Goal: Task Accomplishment & Management: Complete application form

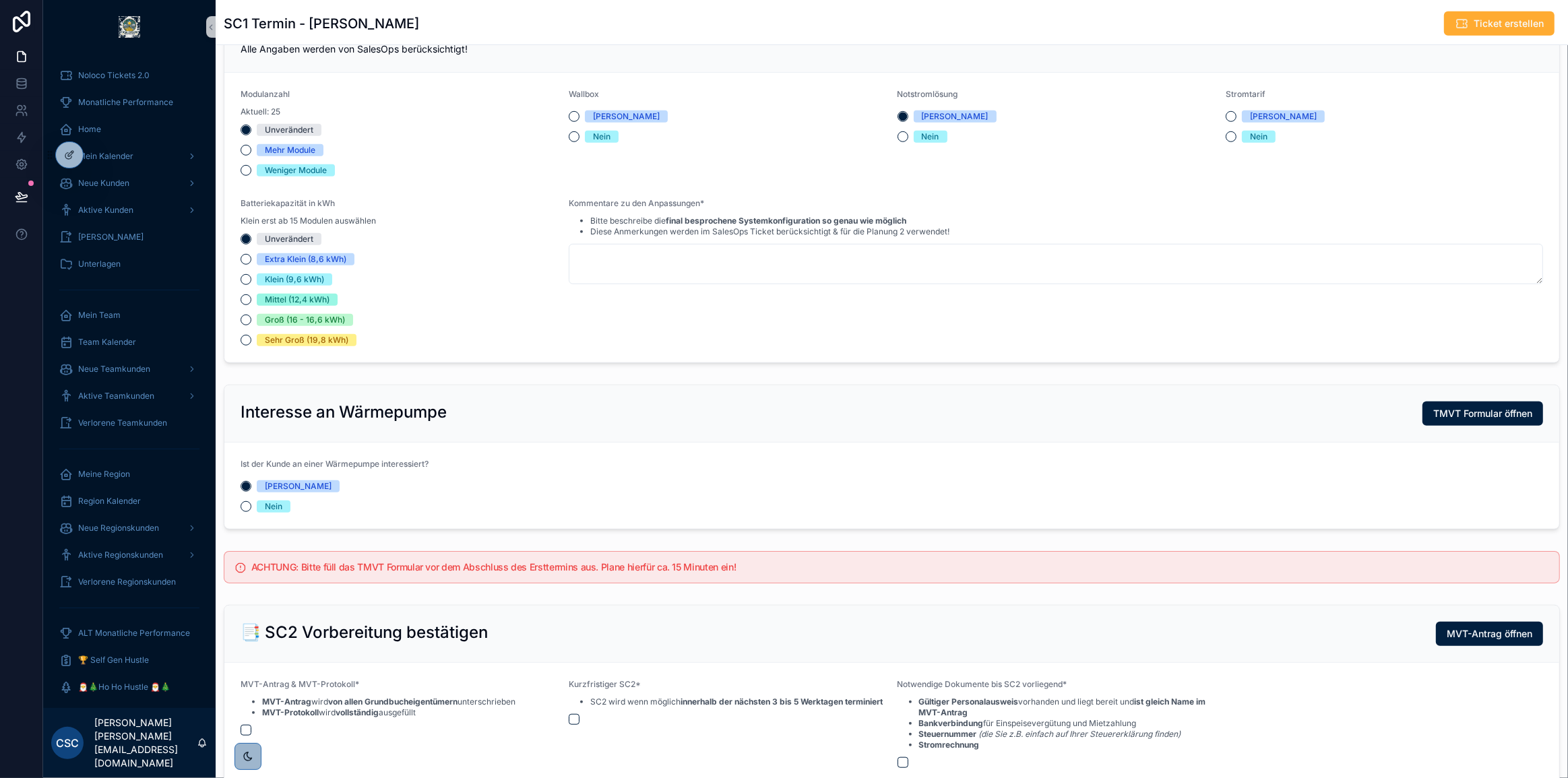
scroll to position [1000, 0]
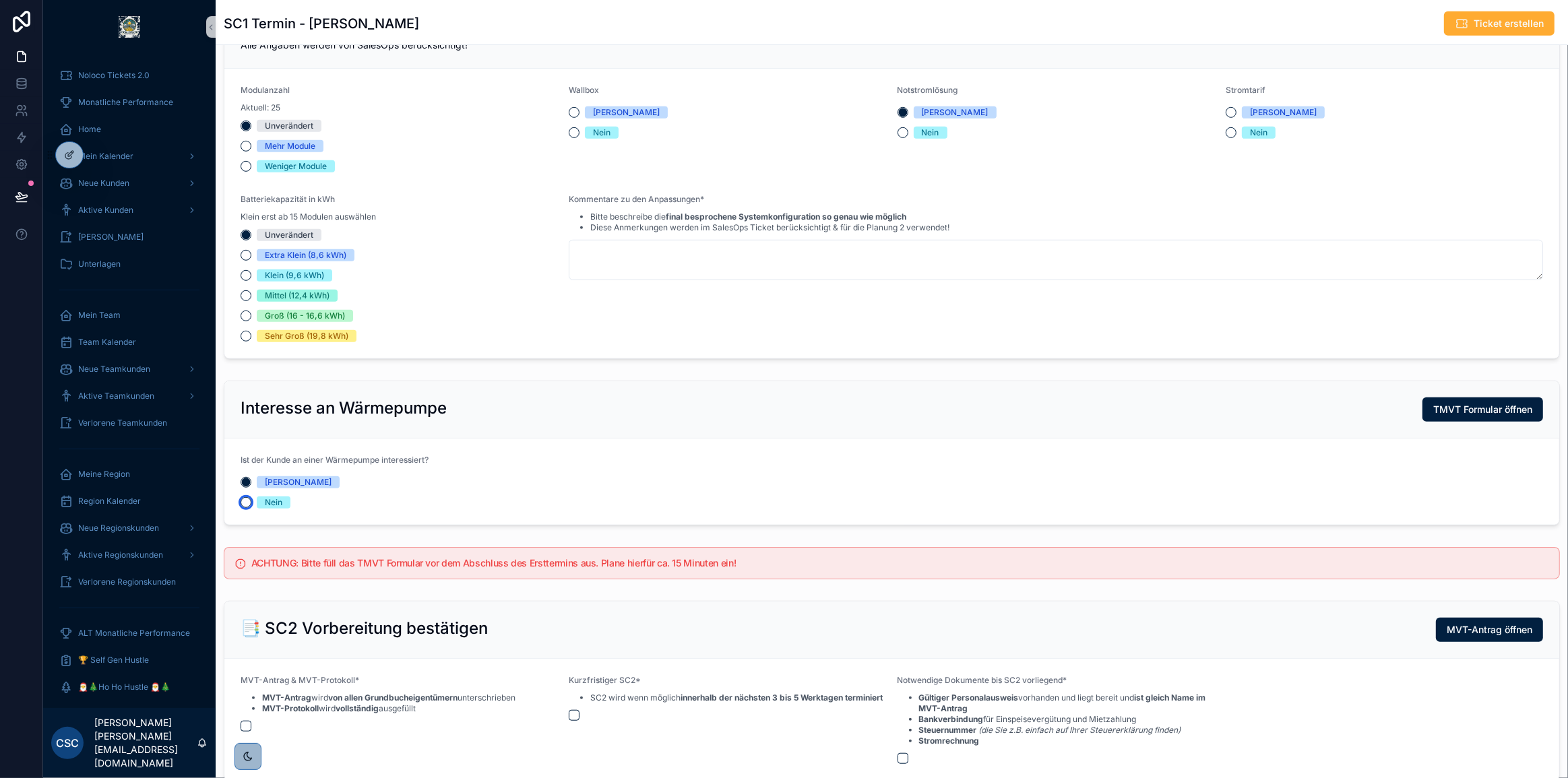
drag, startPoint x: 245, startPoint y: 525, endPoint x: 435, endPoint y: 552, distance: 191.9
click at [245, 508] on button "Nein" at bounding box center [246, 503] width 11 height 11
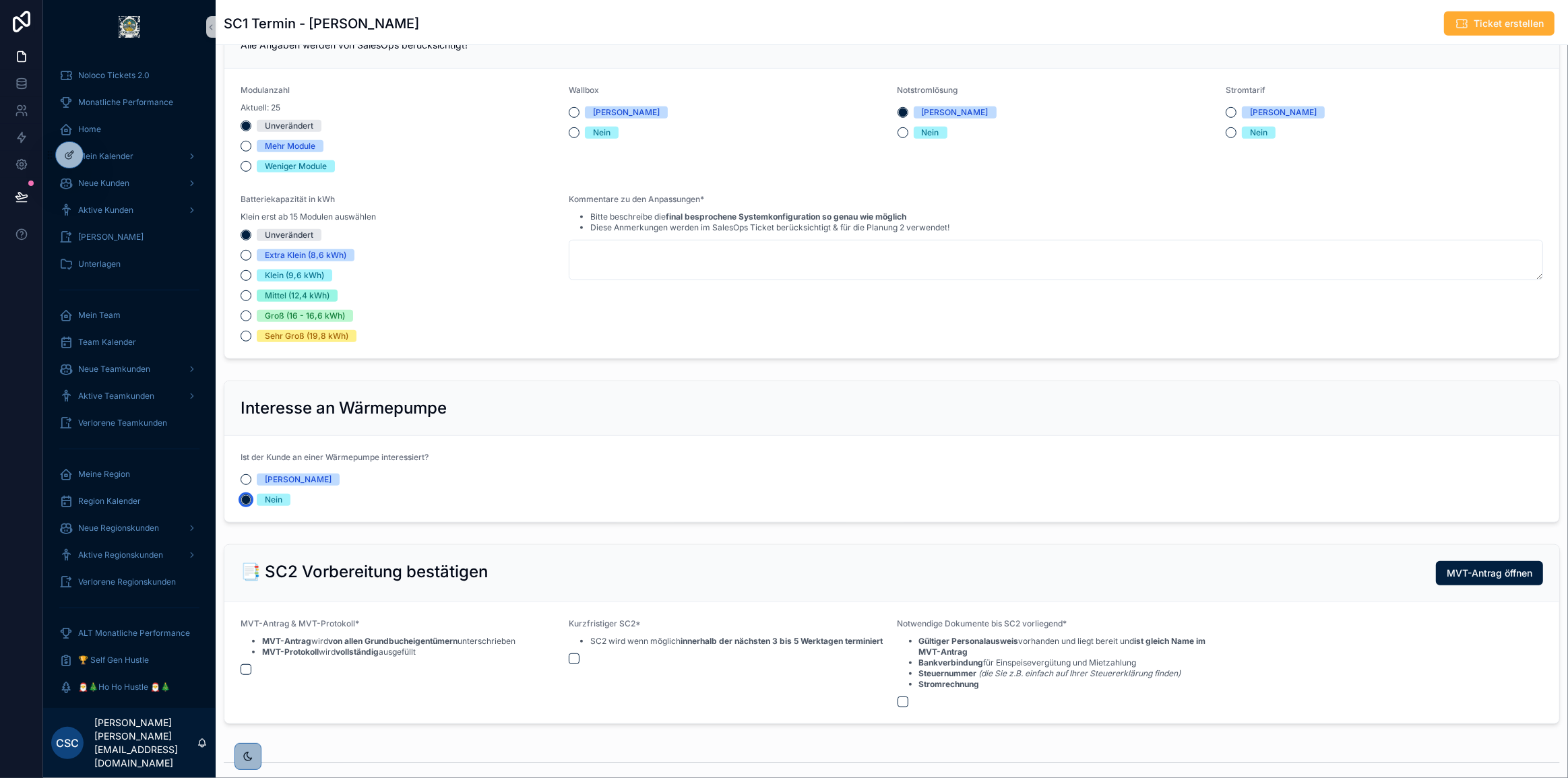
type button "NEIN"
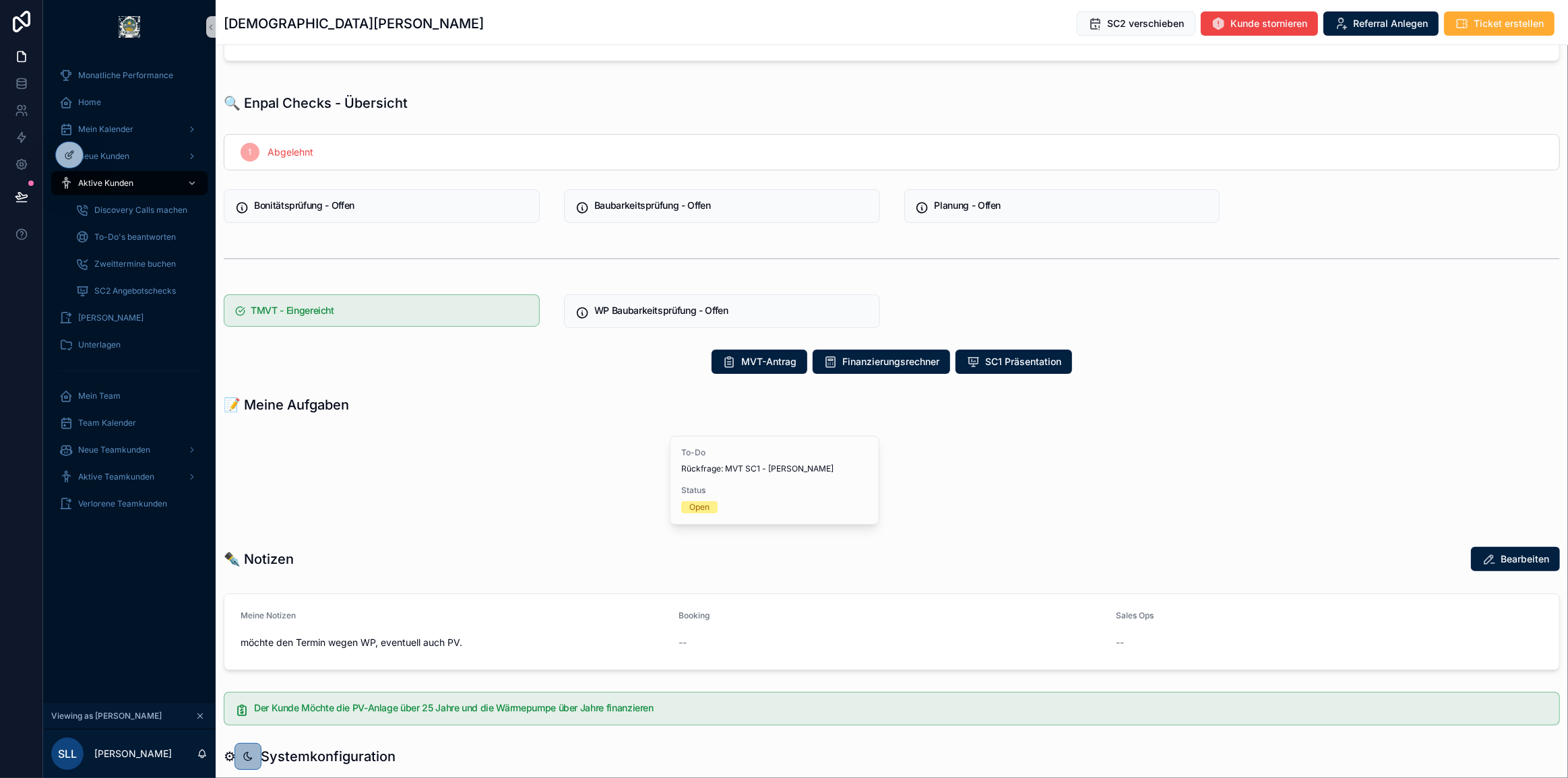
scroll to position [245, 0]
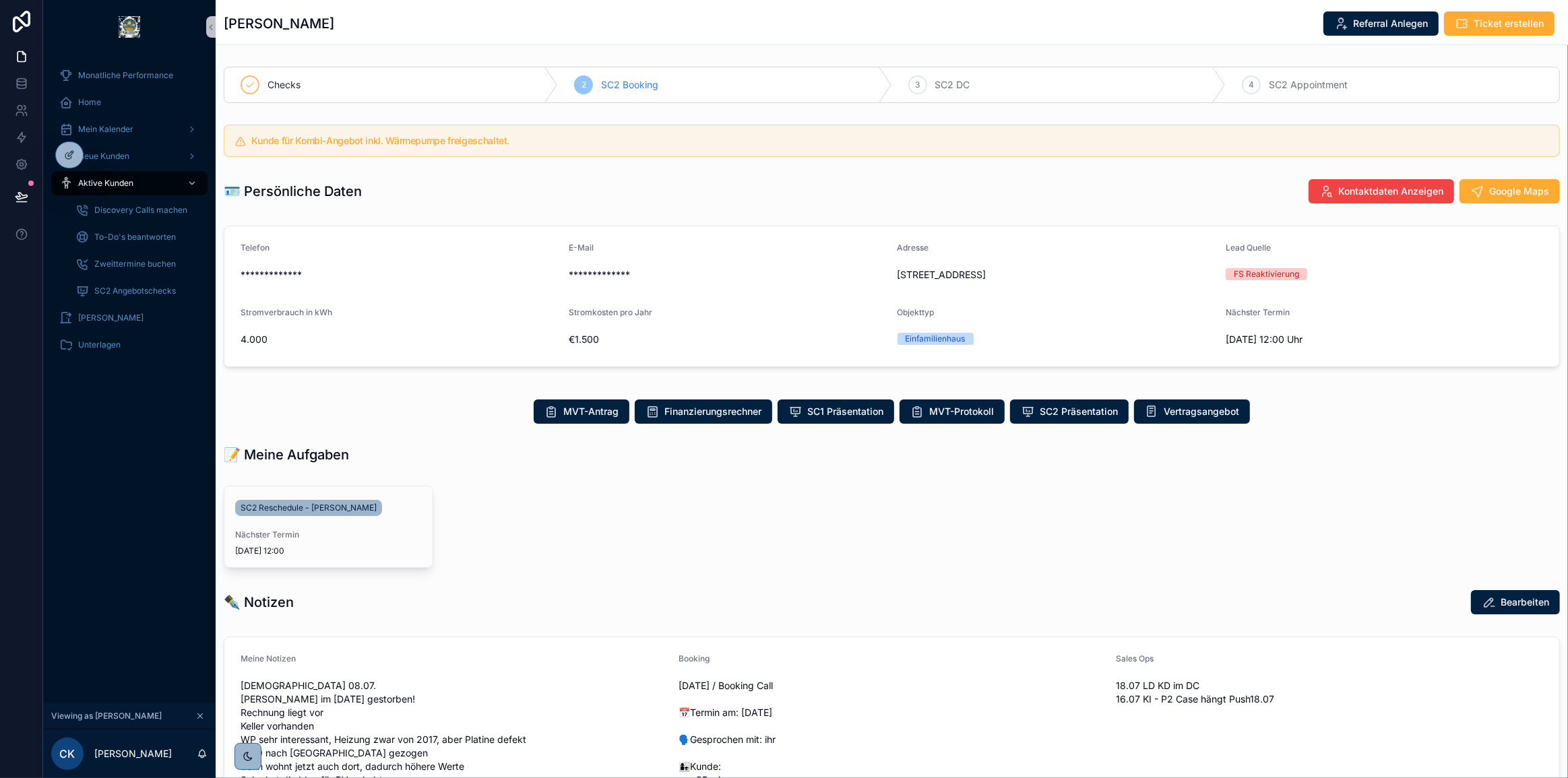
click at [533, 491] on div "SC2 Reschedule - Elke Müller Nächster Termin 14.7.2025 12:00" at bounding box center [438, 527] width 430 height 82
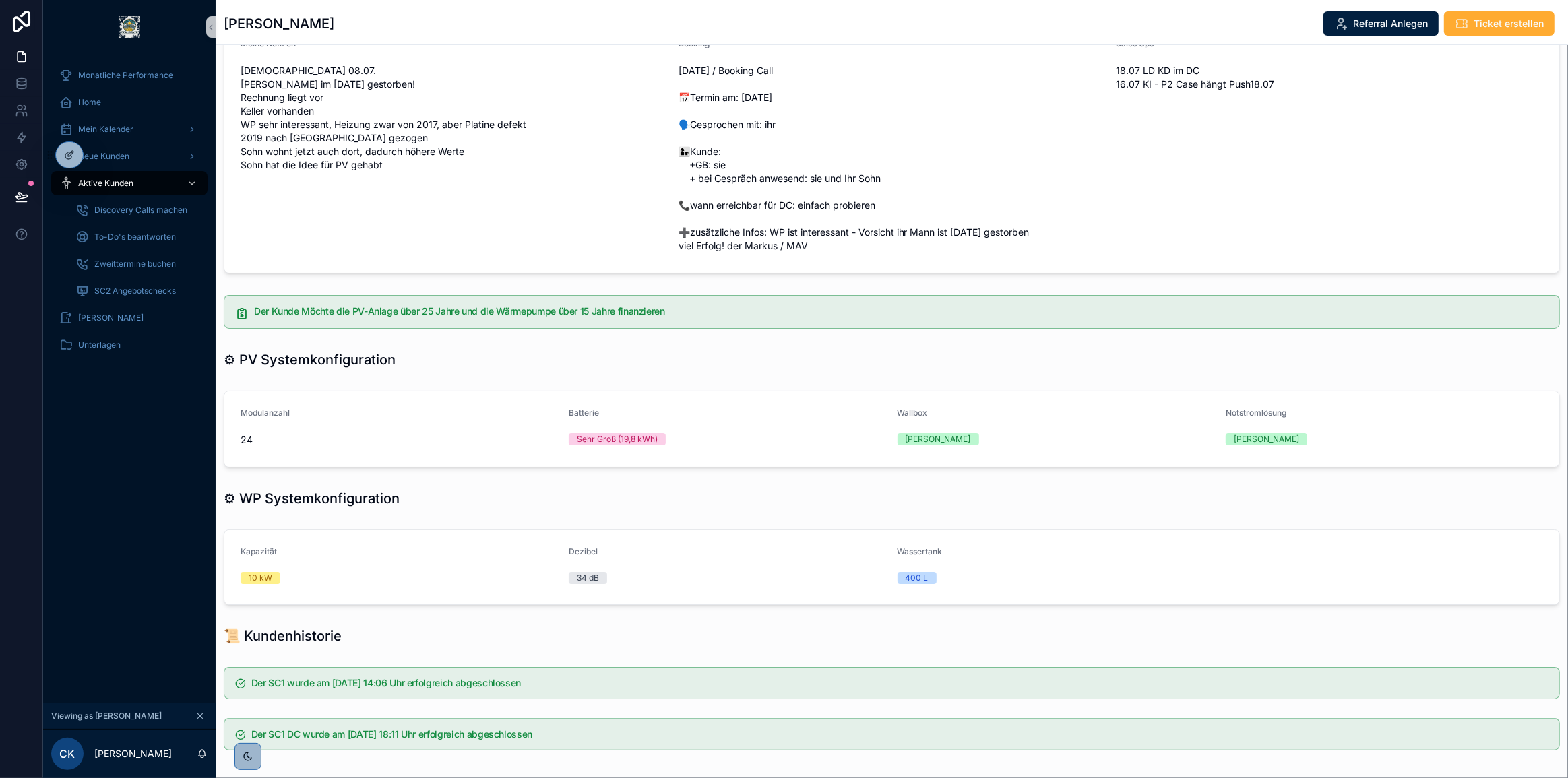
scroll to position [554, 0]
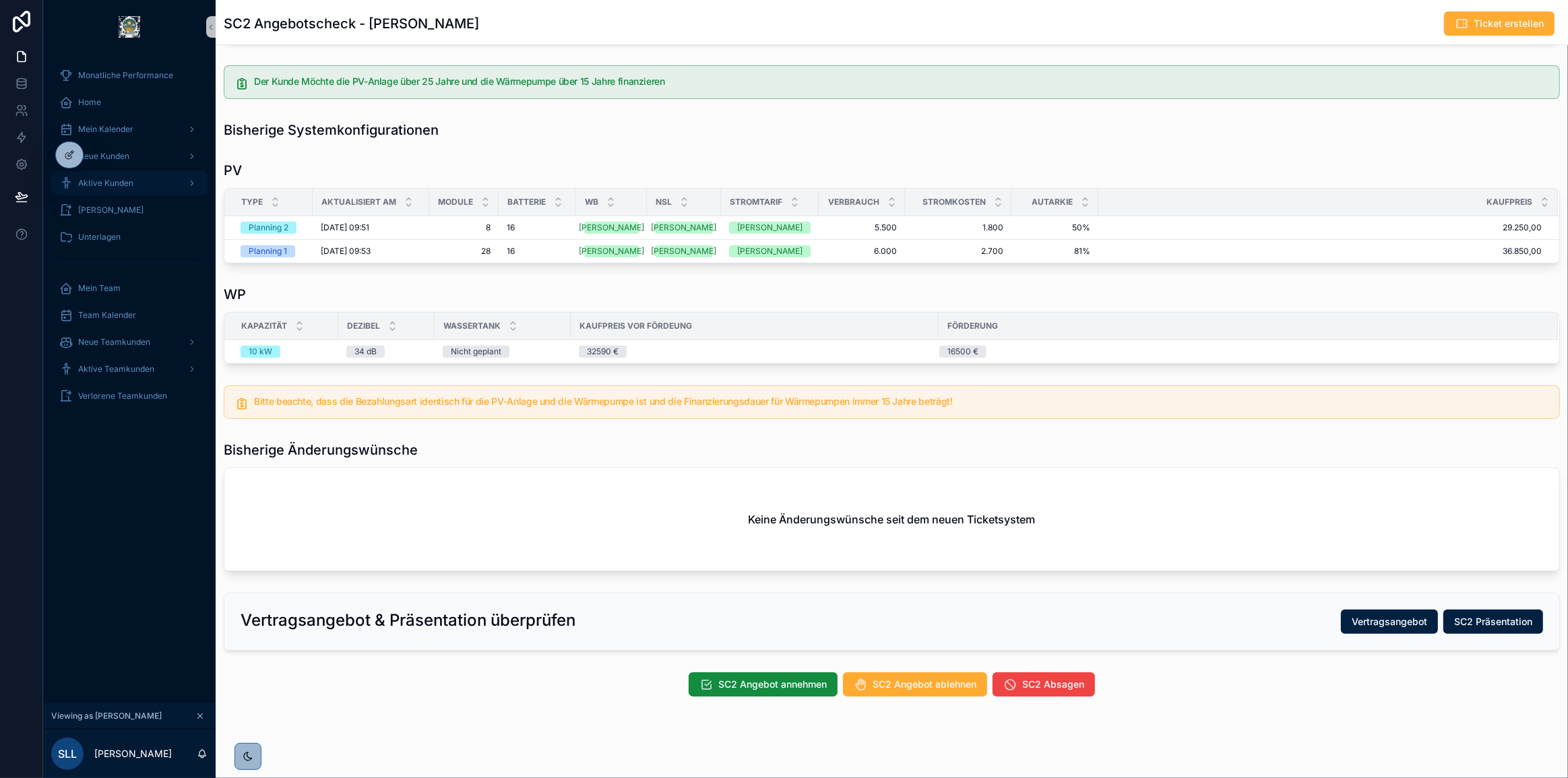
scroll to position [254, 0]
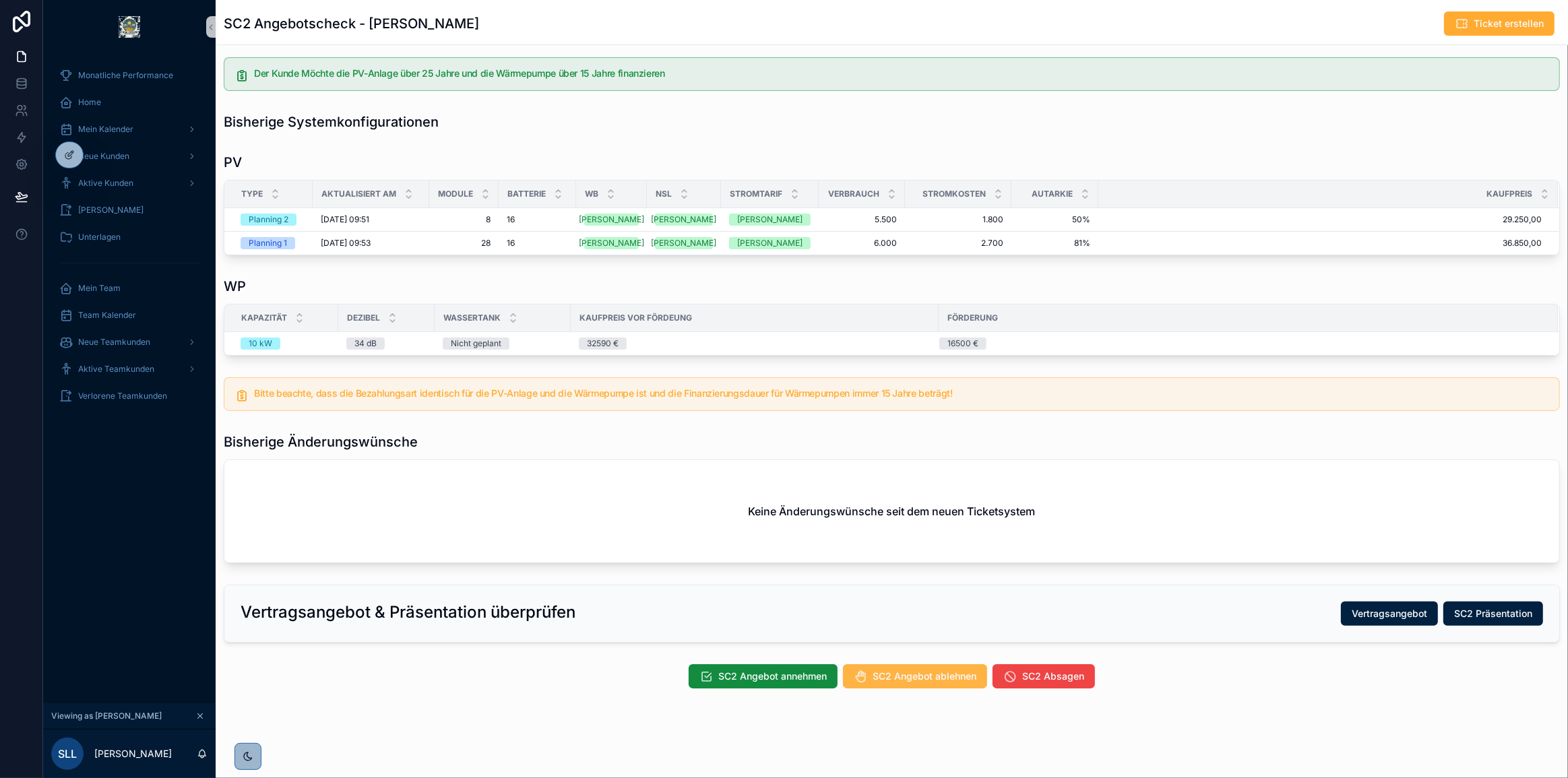
click at [923, 675] on span "SC2 Angebot ablehnen" at bounding box center [924, 676] width 103 height 13
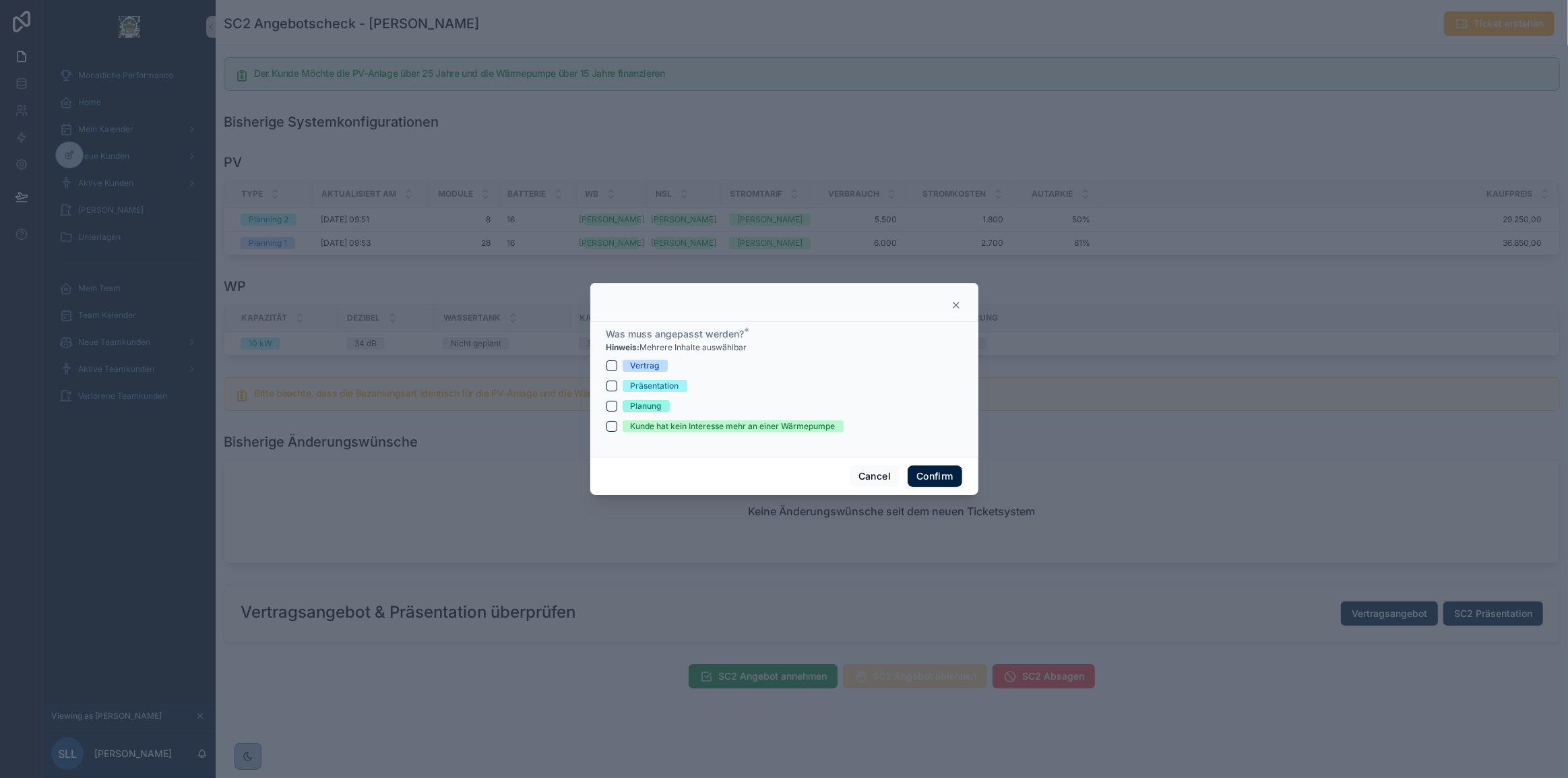
click at [961, 305] on icon at bounding box center [956, 305] width 11 height 11
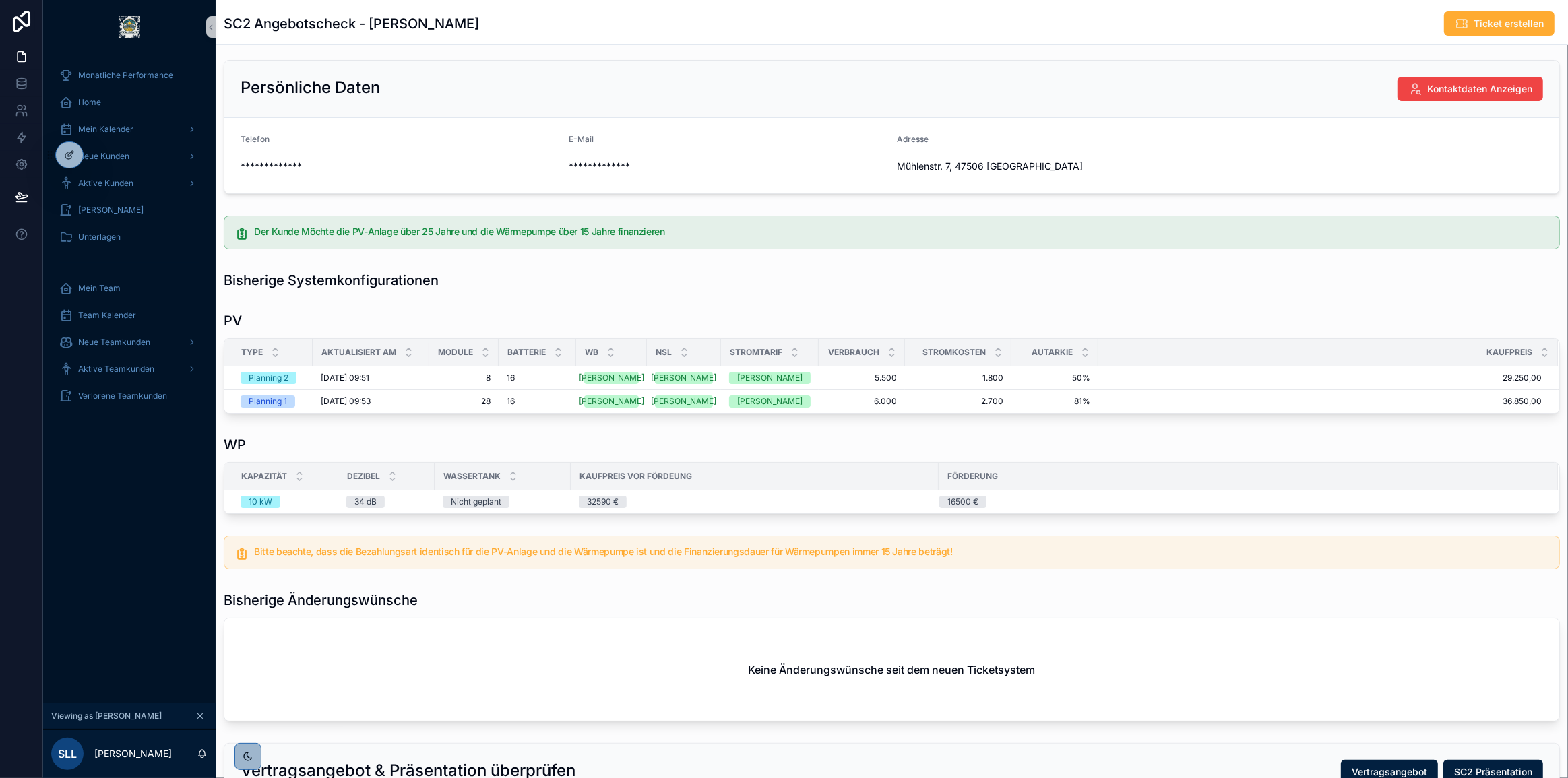
scroll to position [122, 0]
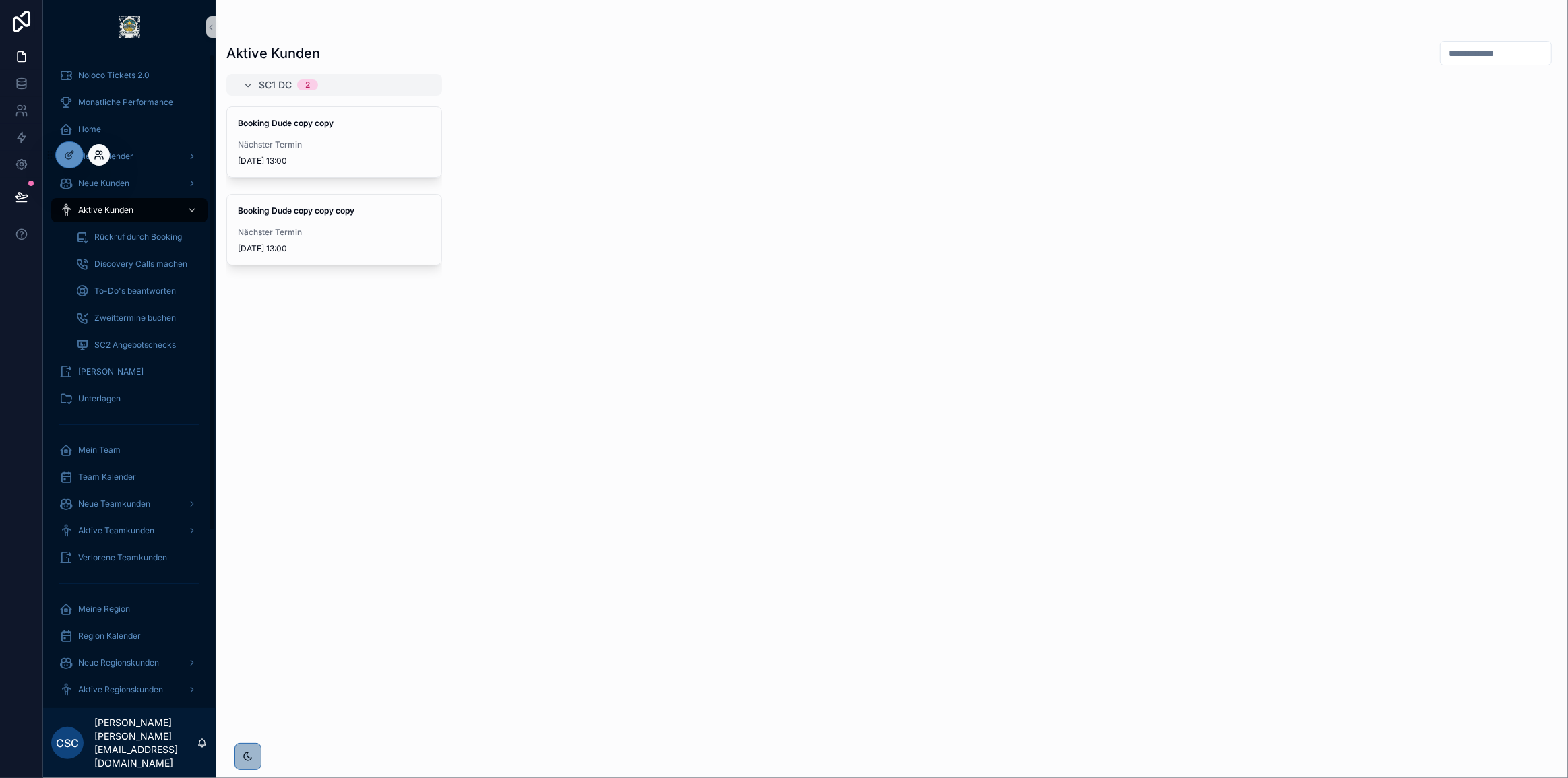
click at [102, 155] on icon at bounding box center [99, 155] width 11 height 11
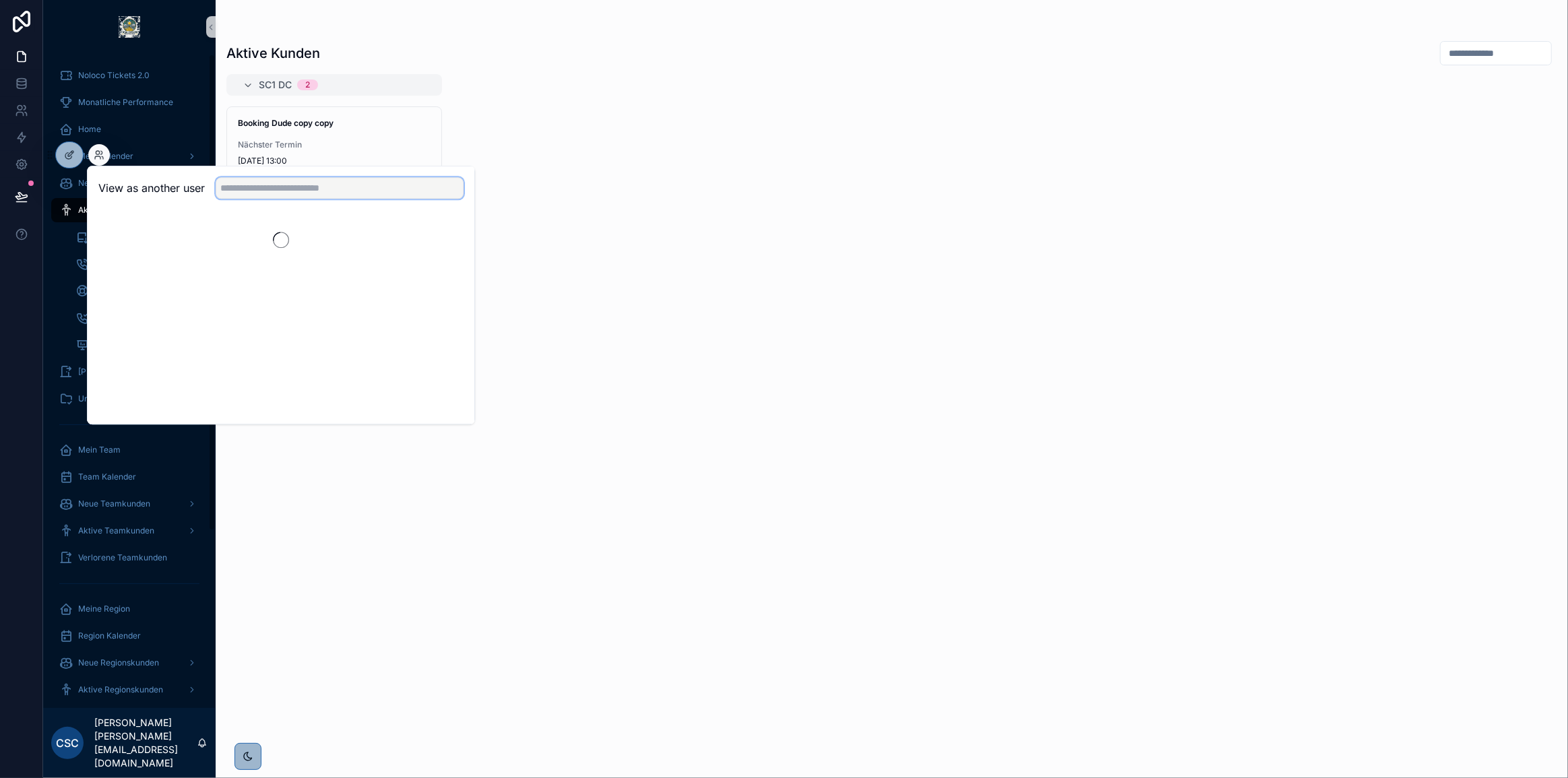
click at [353, 180] on input "text" at bounding box center [339, 188] width 248 height 22
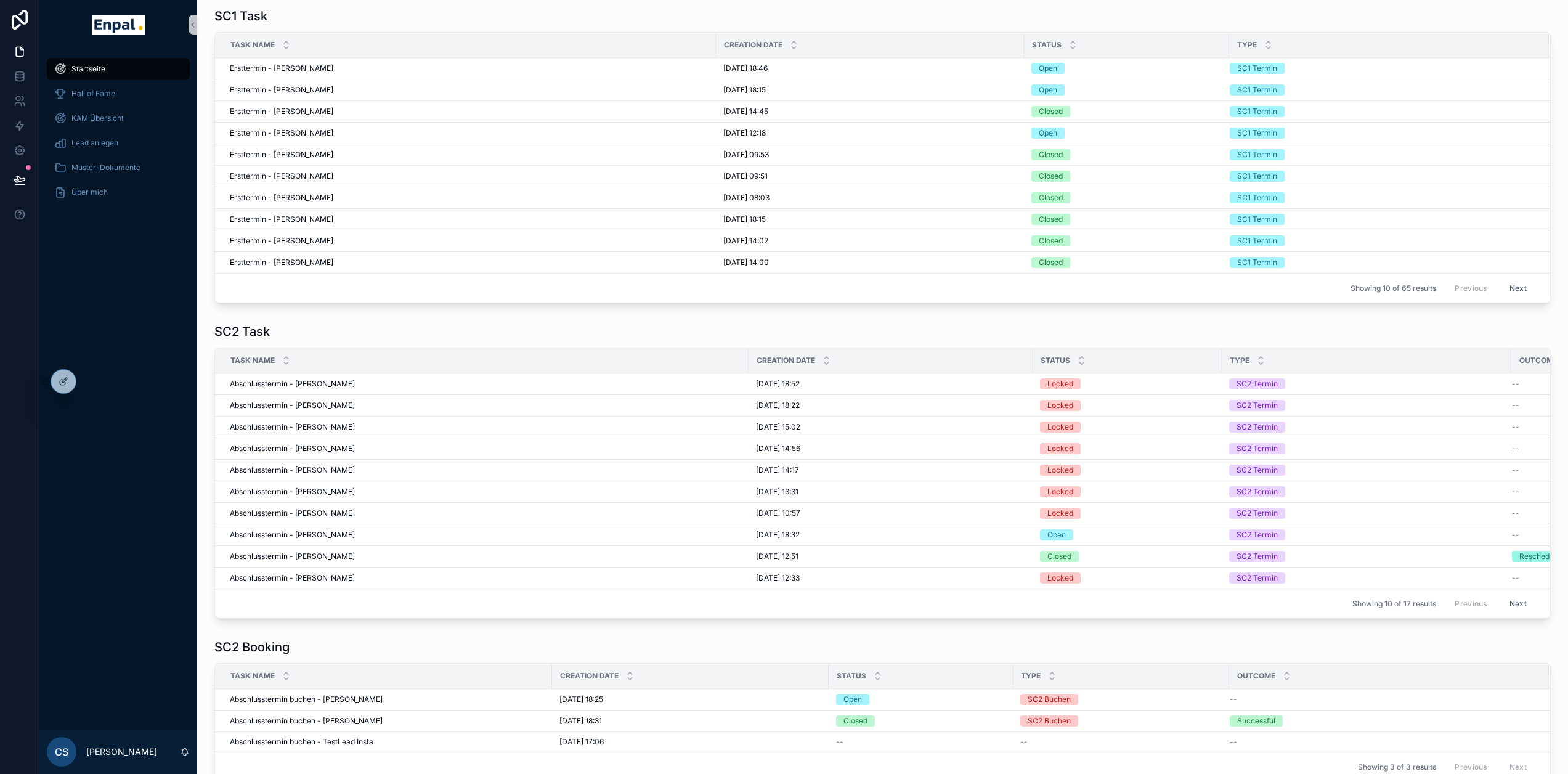
scroll to position [1038, 0]
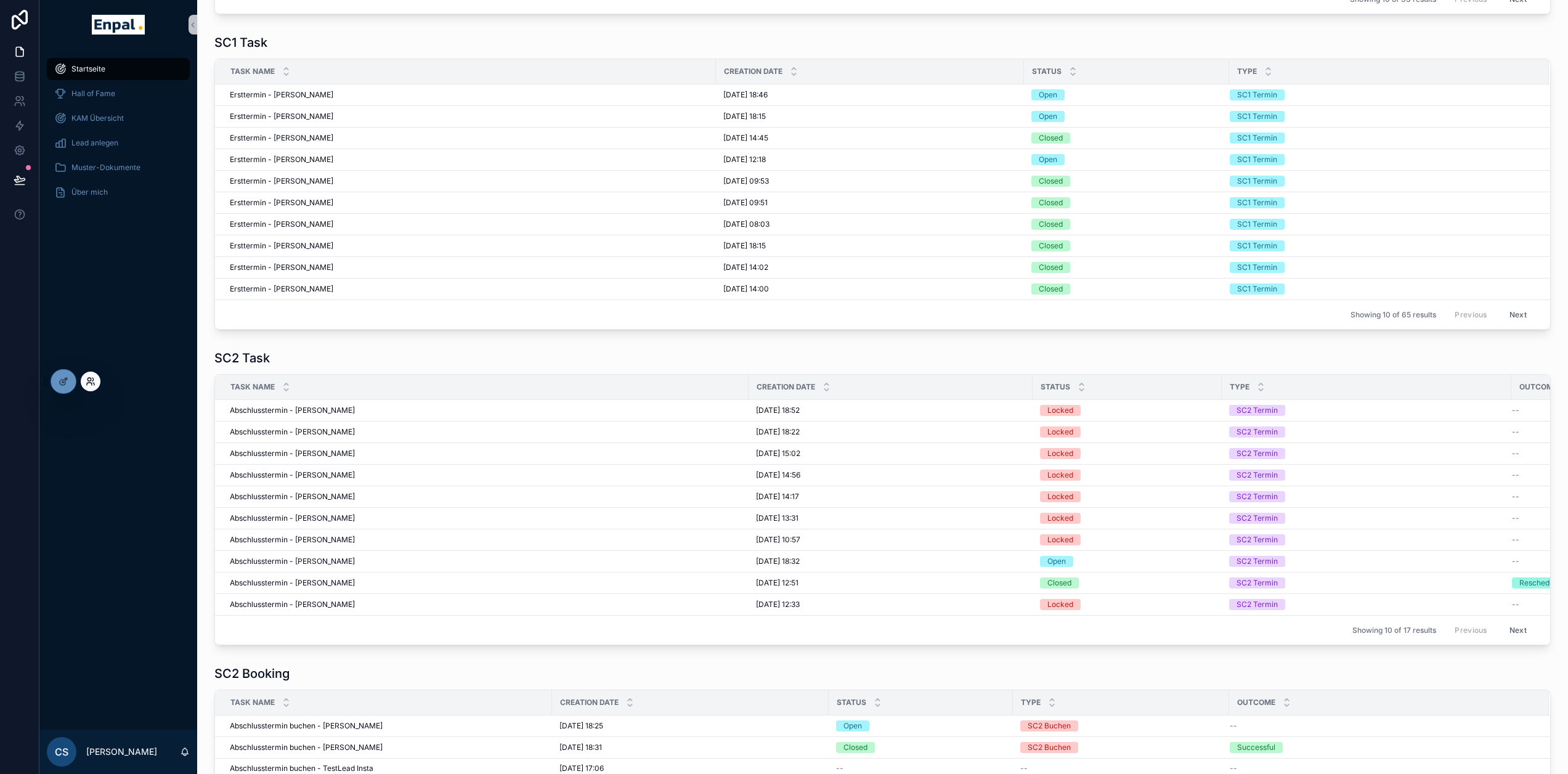
click at [87, 382] on icon at bounding box center [90, 382] width 10 height 10
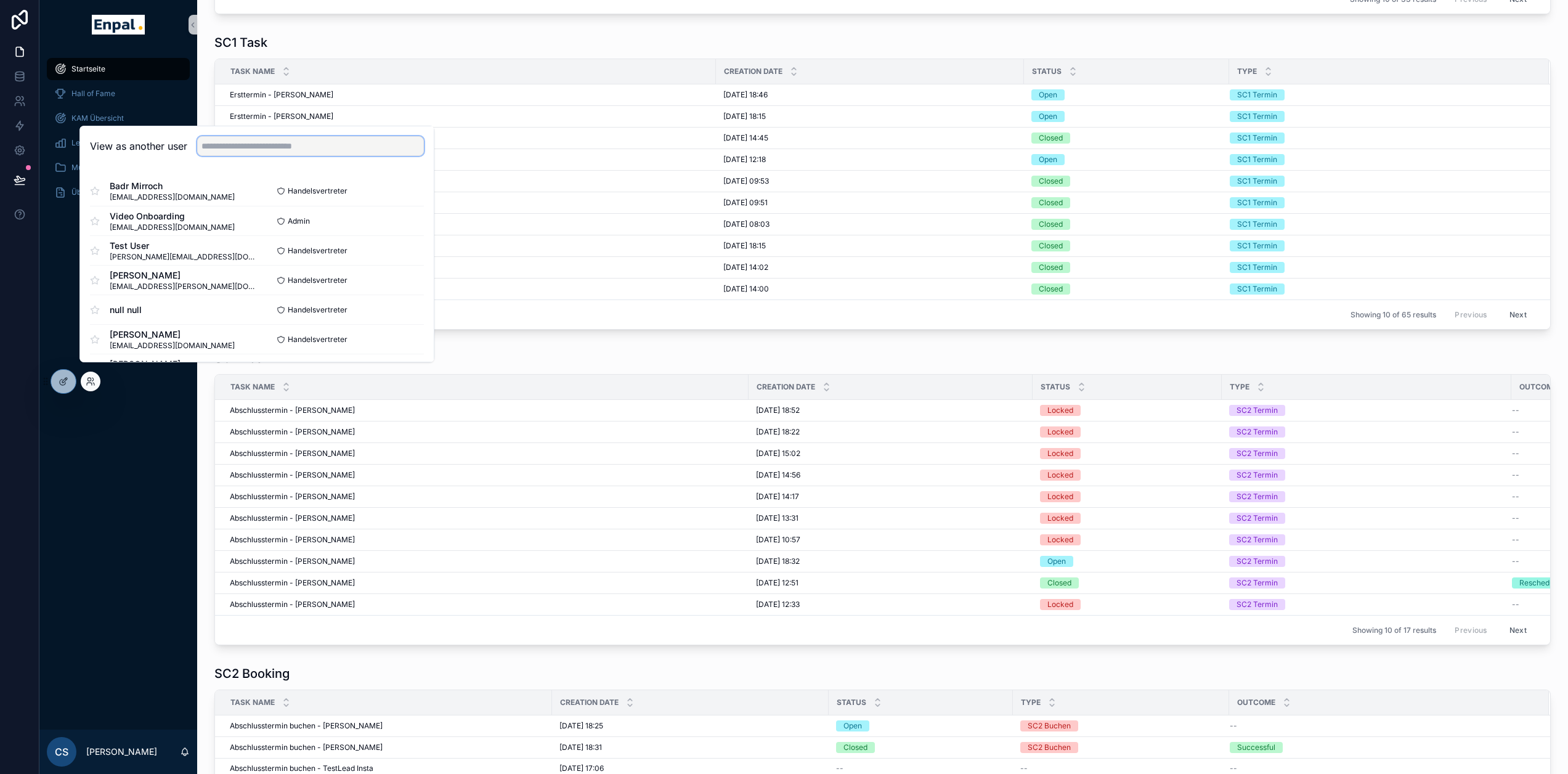
click at [234, 156] on input "text" at bounding box center [310, 146] width 227 height 20
type input "******"
type input "****"
click at [408, 230] on button "Select" at bounding box center [407, 220] width 32 height 18
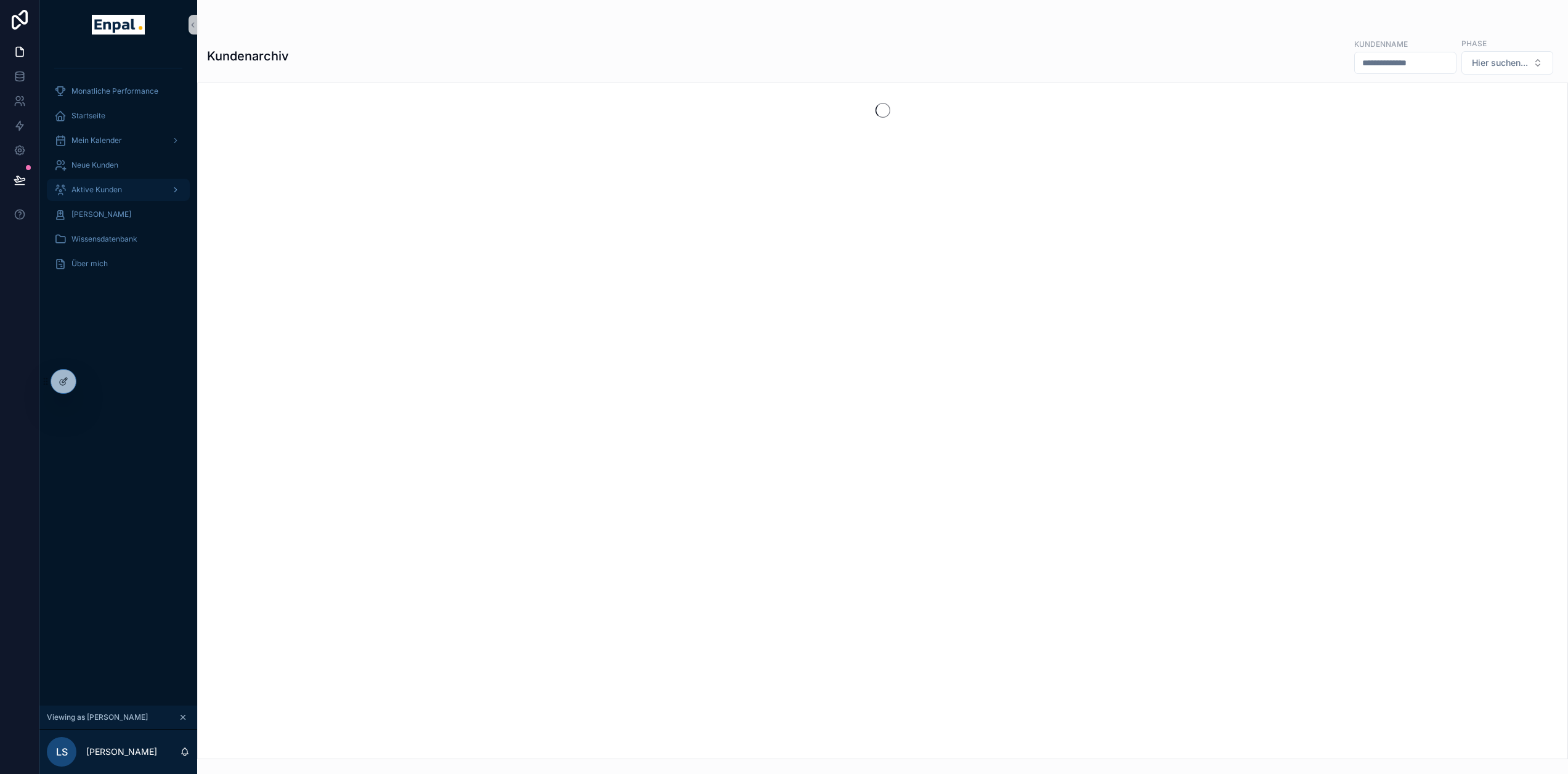
drag, startPoint x: 112, startPoint y: 183, endPoint x: 114, endPoint y: 191, distance: 8.2
click at [112, 183] on div "Aktive Kunden" at bounding box center [118, 190] width 128 height 20
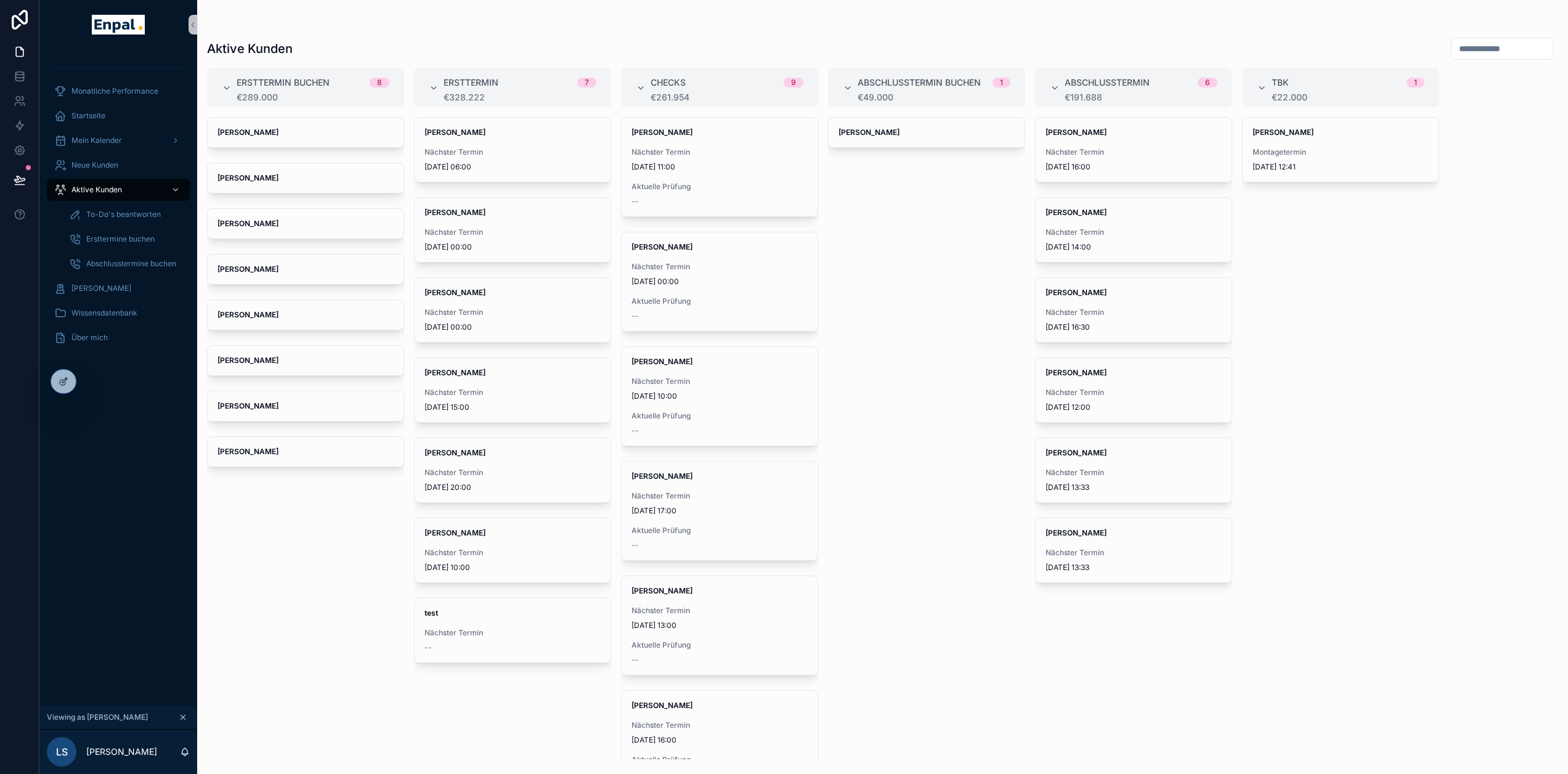
click at [909, 254] on div "Elena Lorenz" at bounding box center [926, 438] width 197 height 642
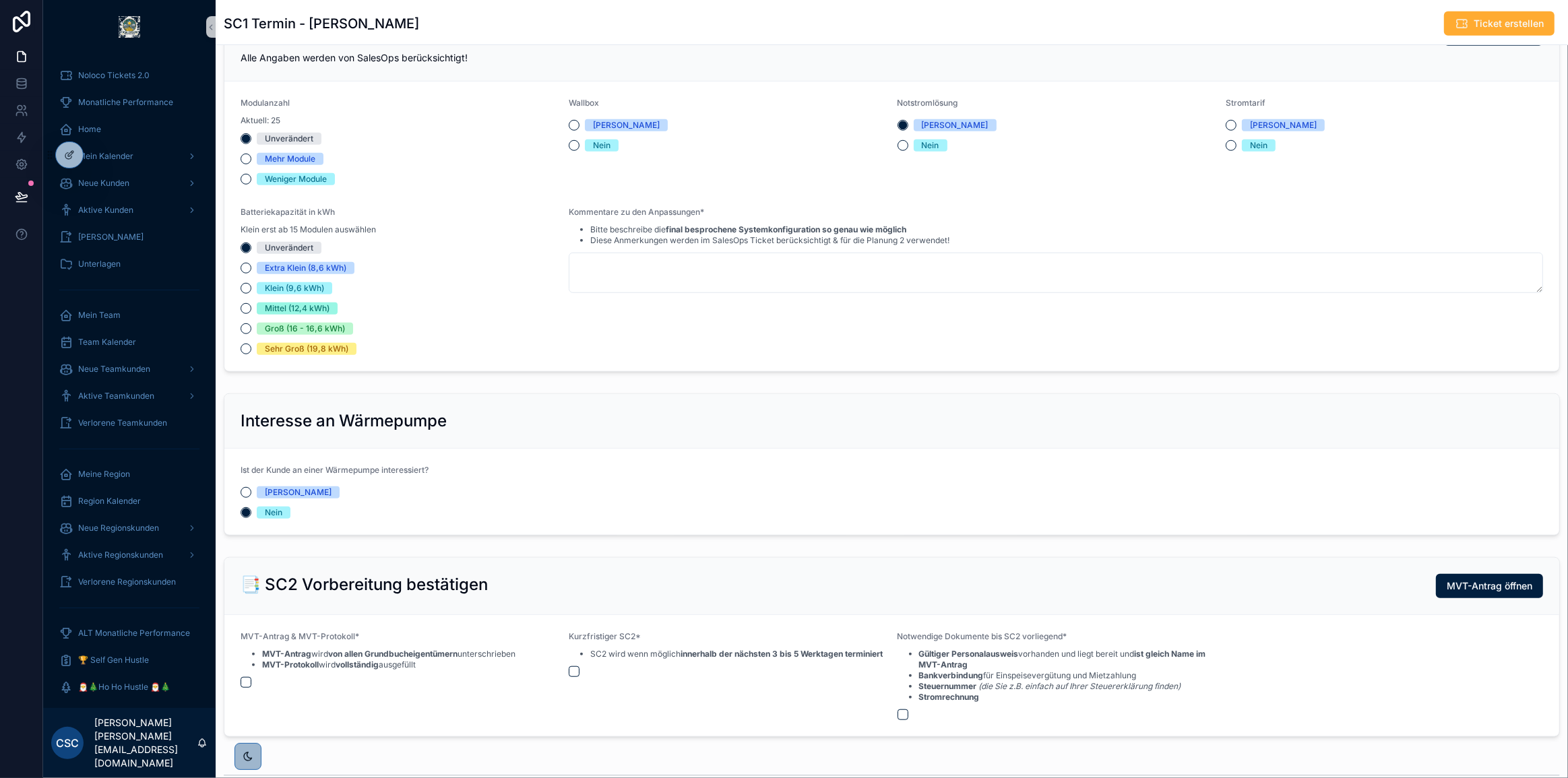
scroll to position [1000, 0]
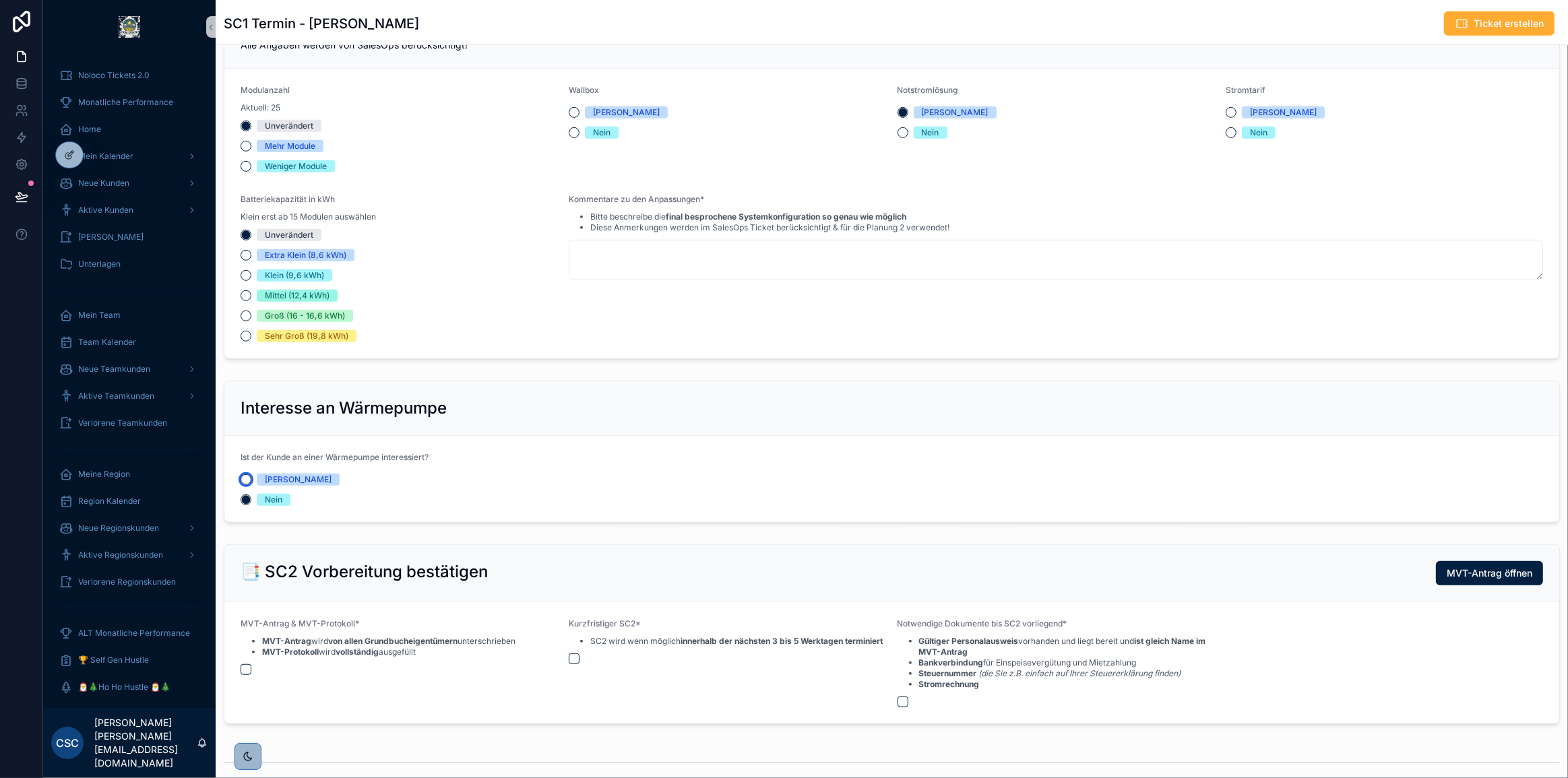
click at [243, 485] on button "[PERSON_NAME]" at bounding box center [246, 480] width 11 height 11
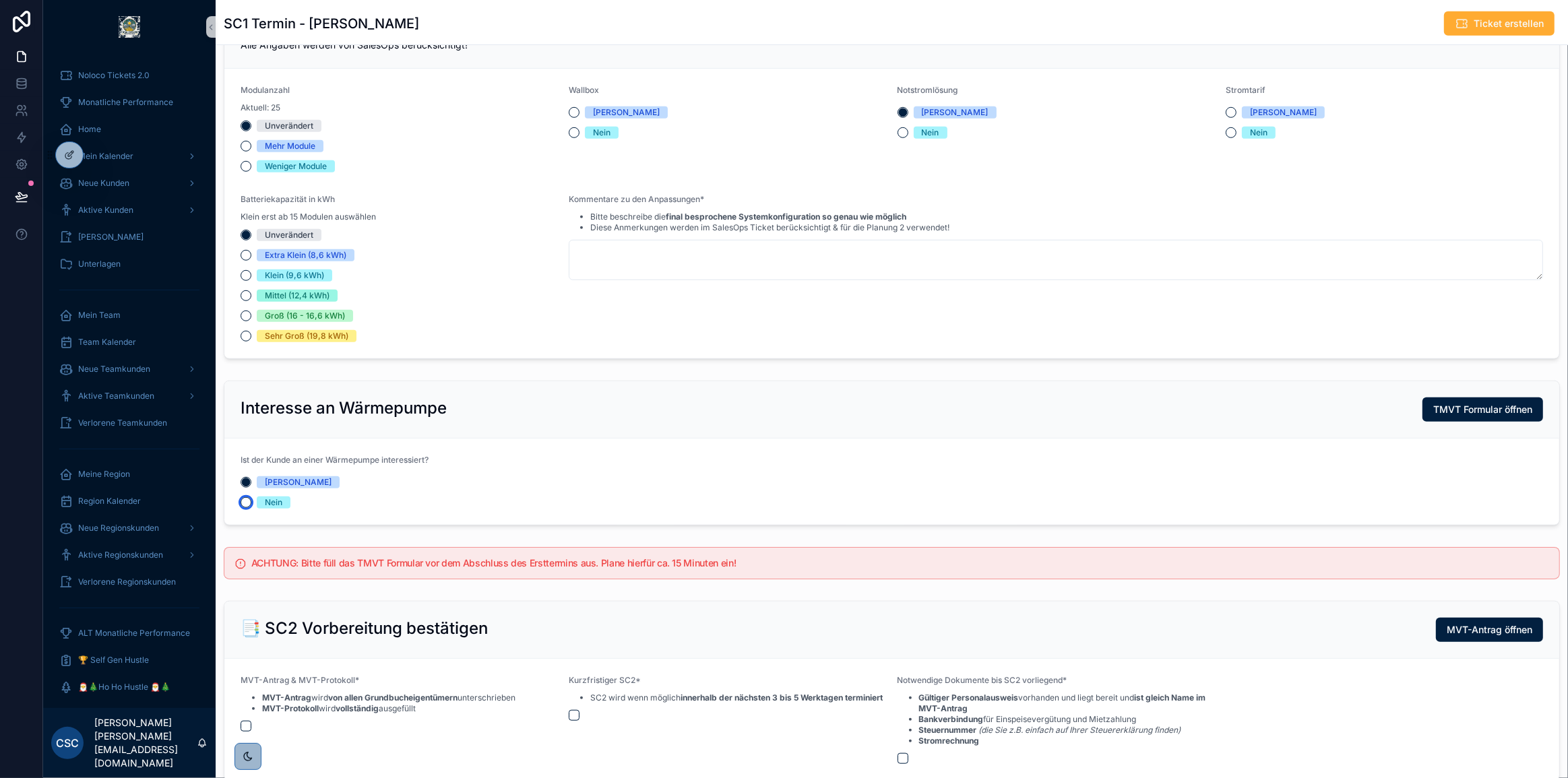
click at [248, 508] on button "Nein" at bounding box center [246, 503] width 11 height 11
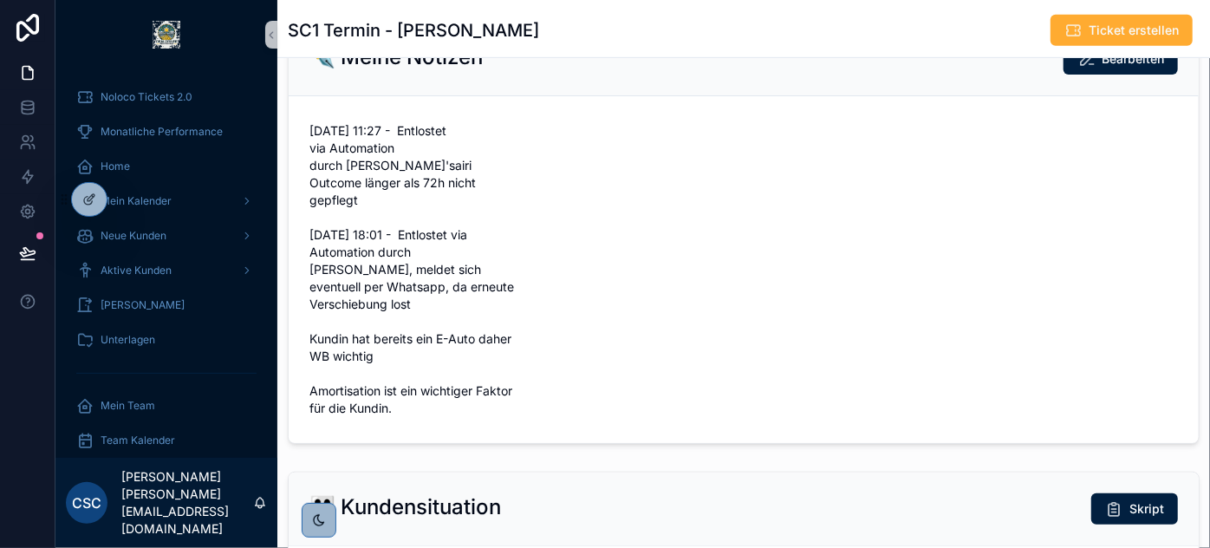
scroll to position [584, 0]
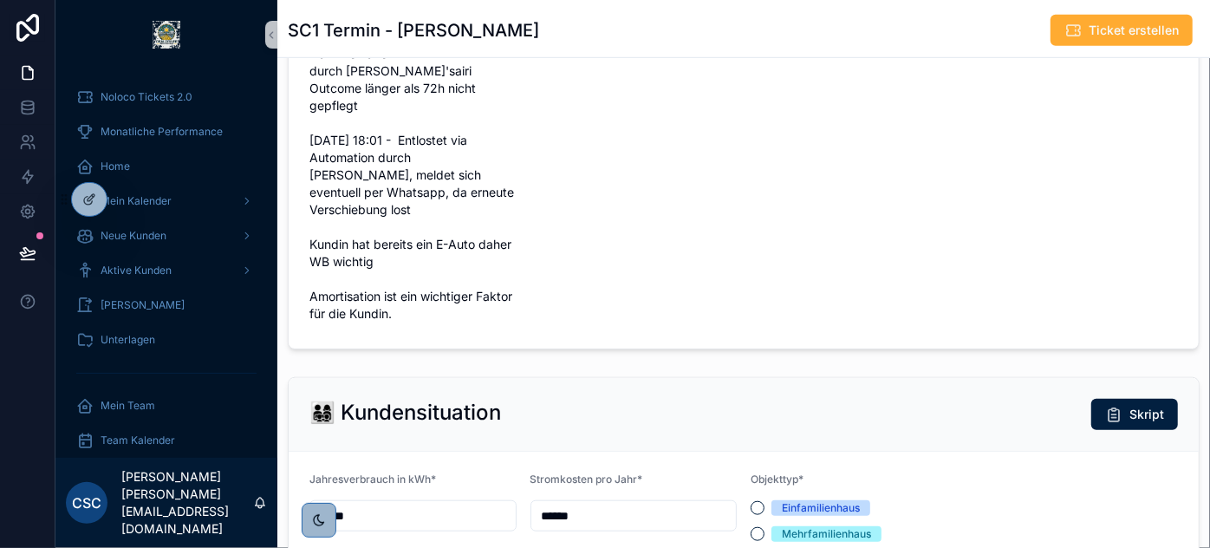
click at [849, 348] on form "09.08.2025 11:27 - Entlostet via Automation durch Lilia H'sairi Outcome länger …" at bounding box center [744, 175] width 910 height 347
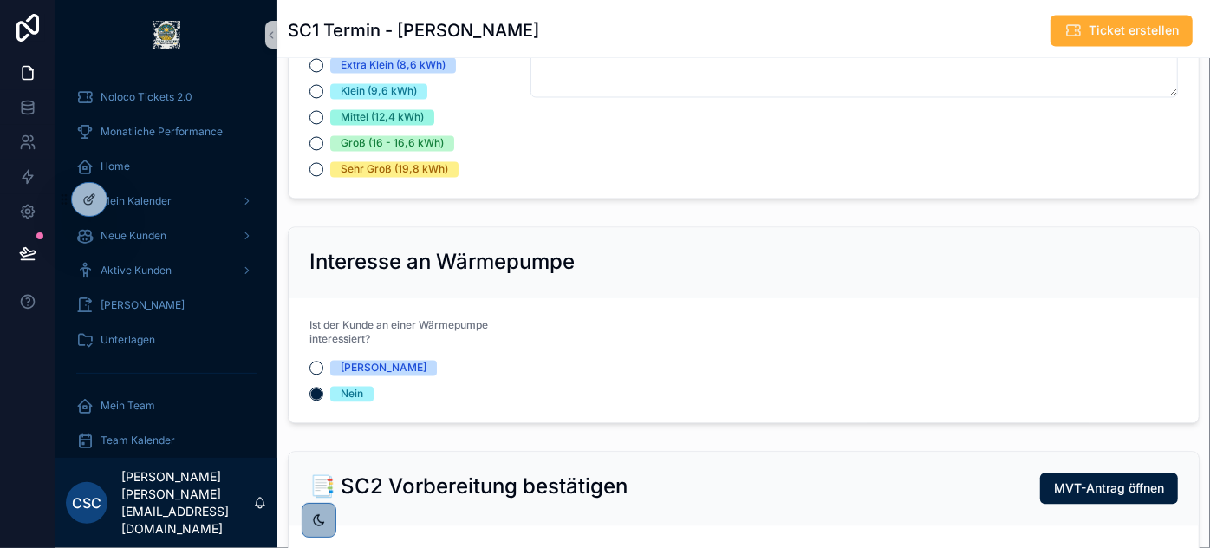
scroll to position [1690, 0]
click at [674, 176] on div "Kommentare zu den Anpassungen* Bitte beschreibe die final besprochene Systemkon…" at bounding box center [854, 80] width 648 height 191
click at [753, 275] on div "Interesse an Wärmepumpe" at bounding box center [743, 261] width 869 height 28
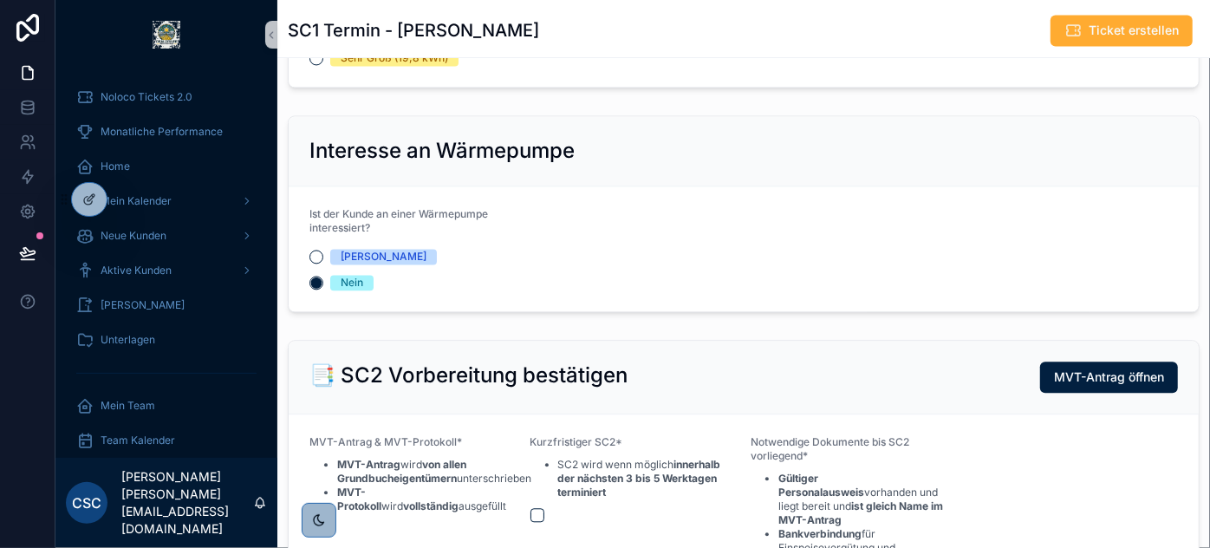
scroll to position [1800, 0]
click at [316, 264] on button "[PERSON_NAME]" at bounding box center [316, 257] width 14 height 14
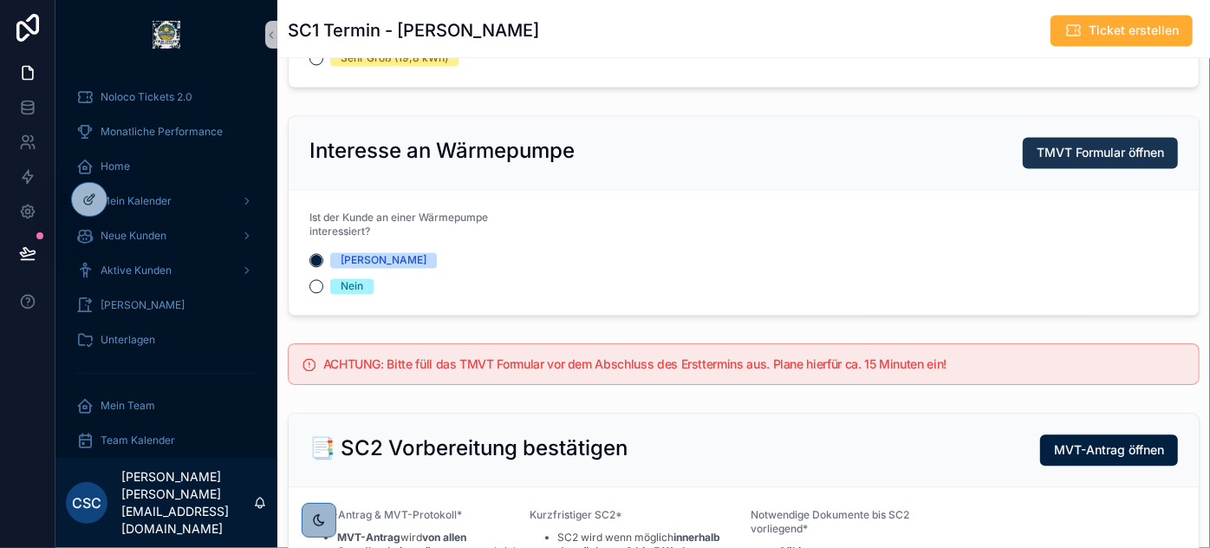
click at [1037, 161] on span "TMVT Formular öffnen" at bounding box center [1100, 152] width 127 height 17
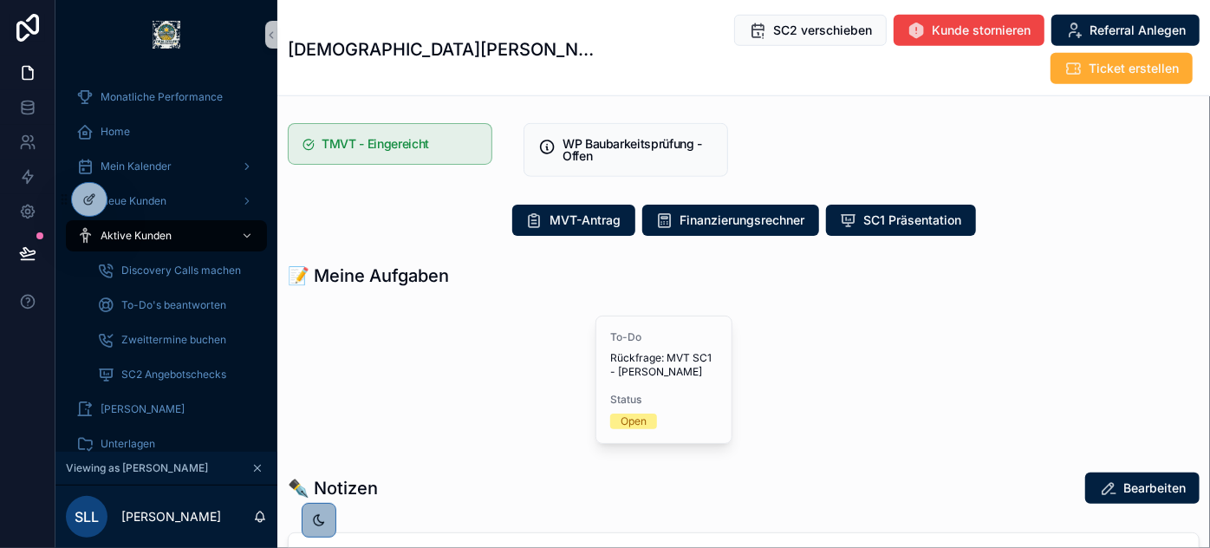
scroll to position [703, 0]
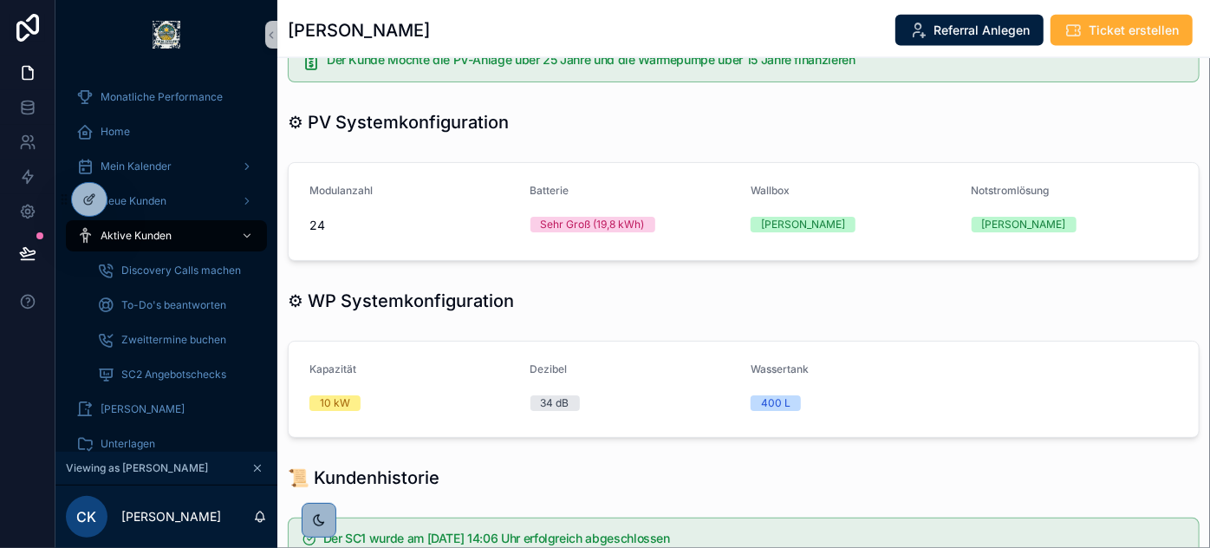
scroll to position [1215, 0]
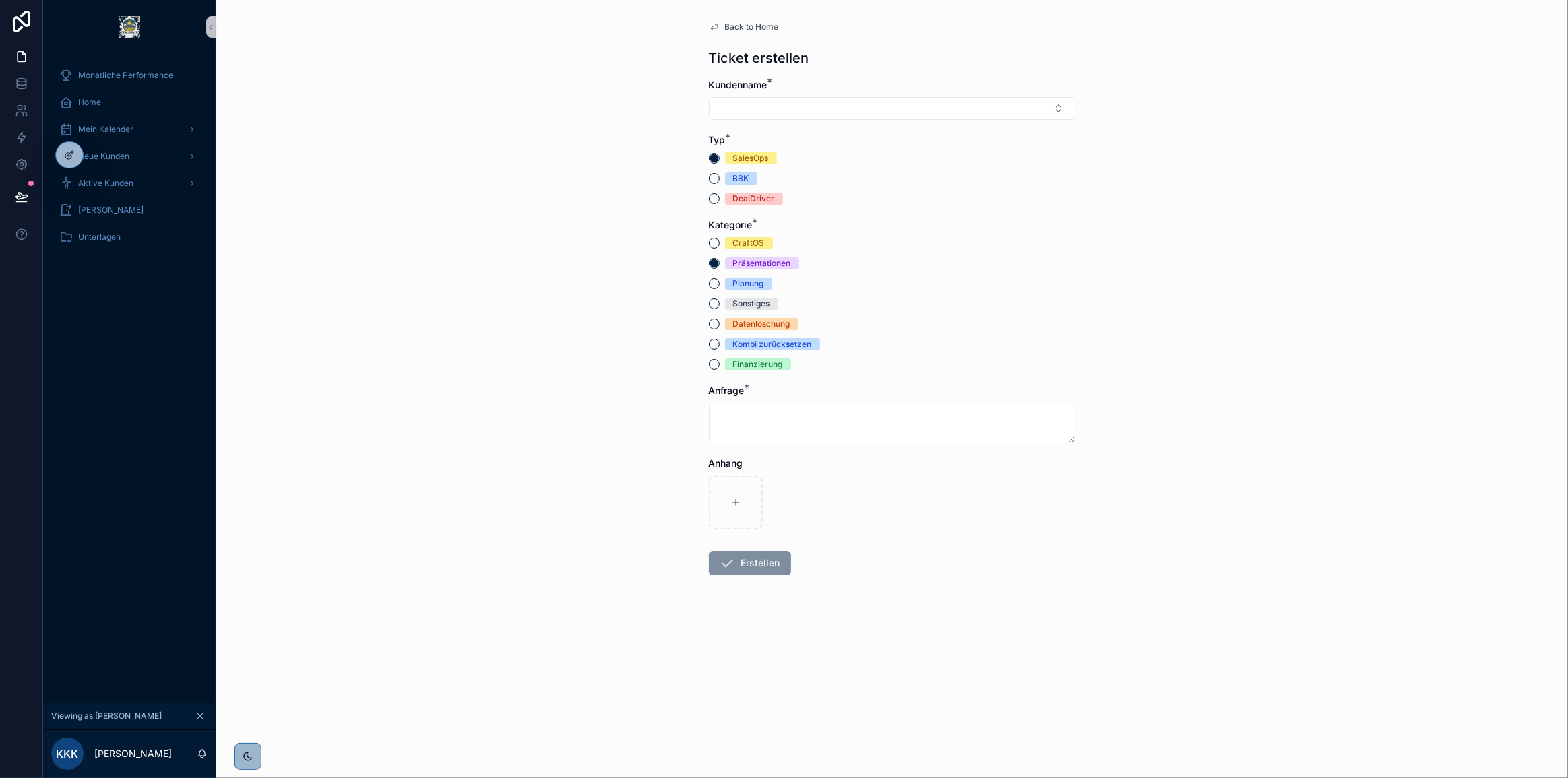
click at [715, 275] on div "CraftOS Präsentationen Planung Sonstiges Datenlöschung Kombi zurücksetzen Finan…" at bounding box center [892, 304] width 367 height 134
click at [714, 281] on button "Planung" at bounding box center [714, 284] width 11 height 11
click at [716, 260] on button "Präsentationen" at bounding box center [714, 263] width 11 height 11
click at [714, 345] on button "Kombi zurücksetzen" at bounding box center [714, 344] width 11 height 11
click at [715, 263] on button "Präsentationen" at bounding box center [714, 263] width 11 height 11
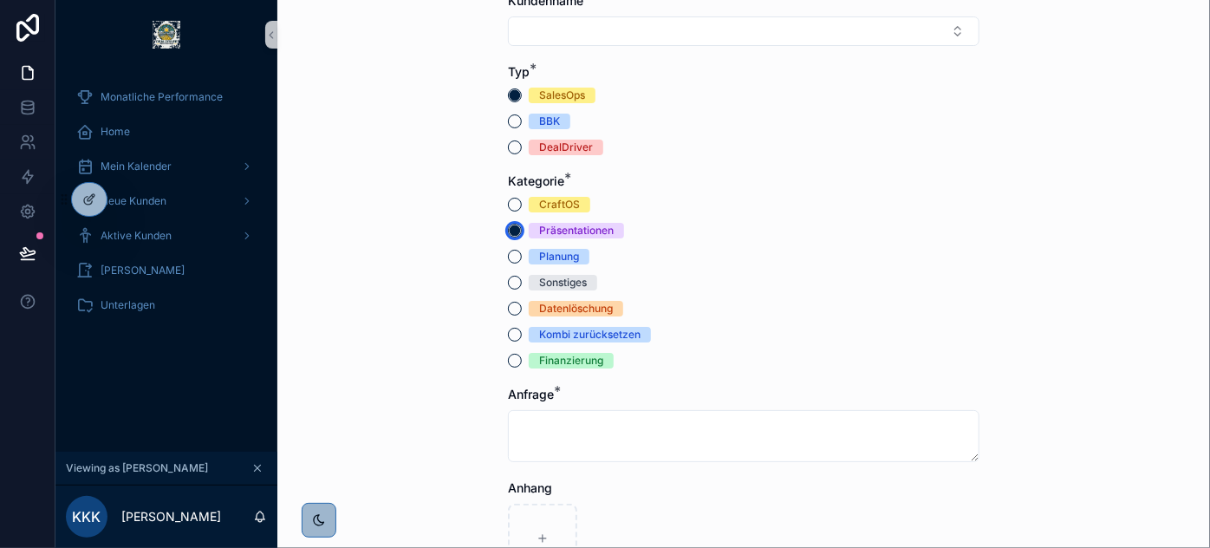
scroll to position [108, 0]
click at [511, 334] on button "Kombi zurücksetzen" at bounding box center [515, 335] width 14 height 14
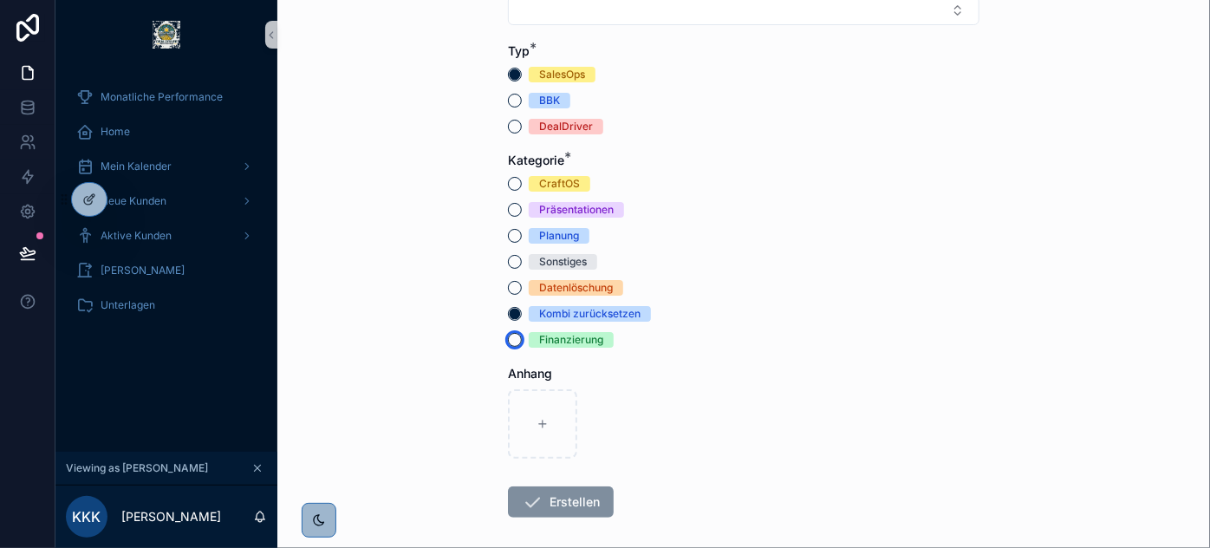
click at [513, 335] on button "Finanzierung" at bounding box center [515, 340] width 14 height 14
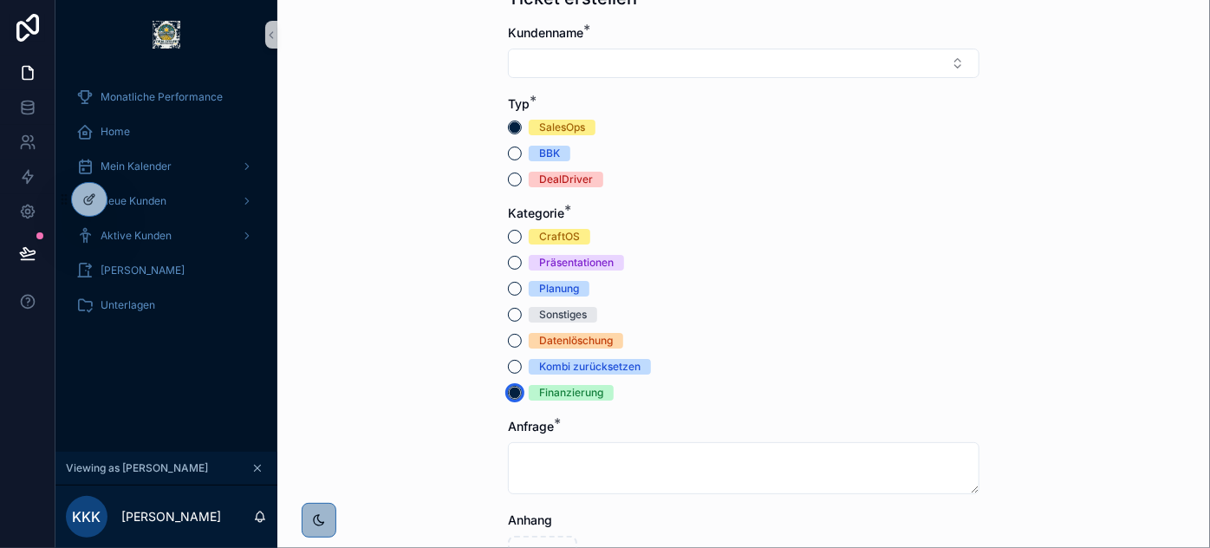
scroll to position [68, 0]
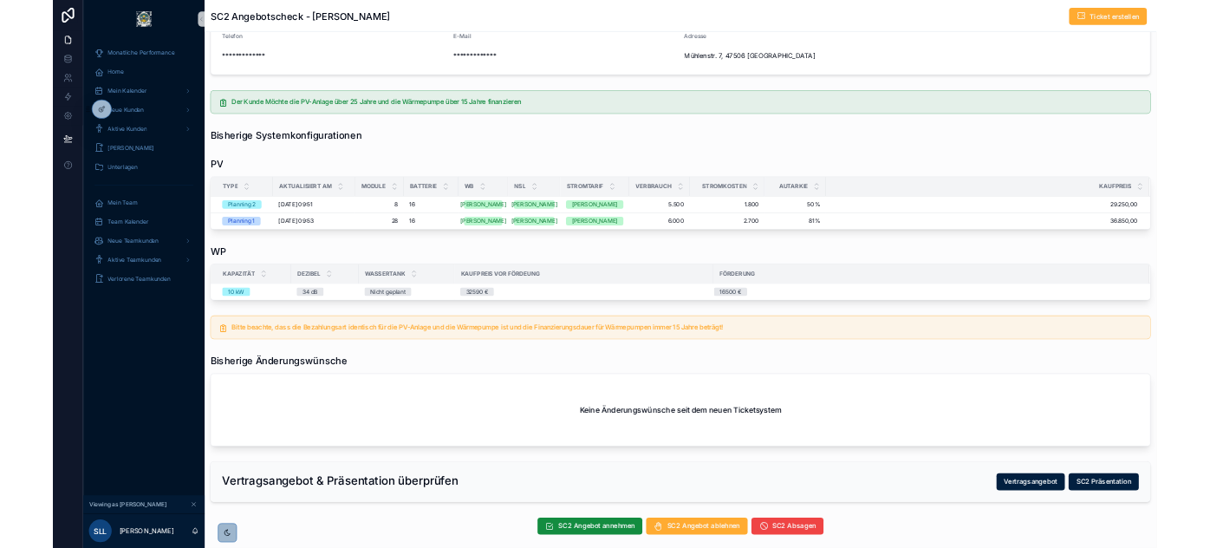
scroll to position [315, 0]
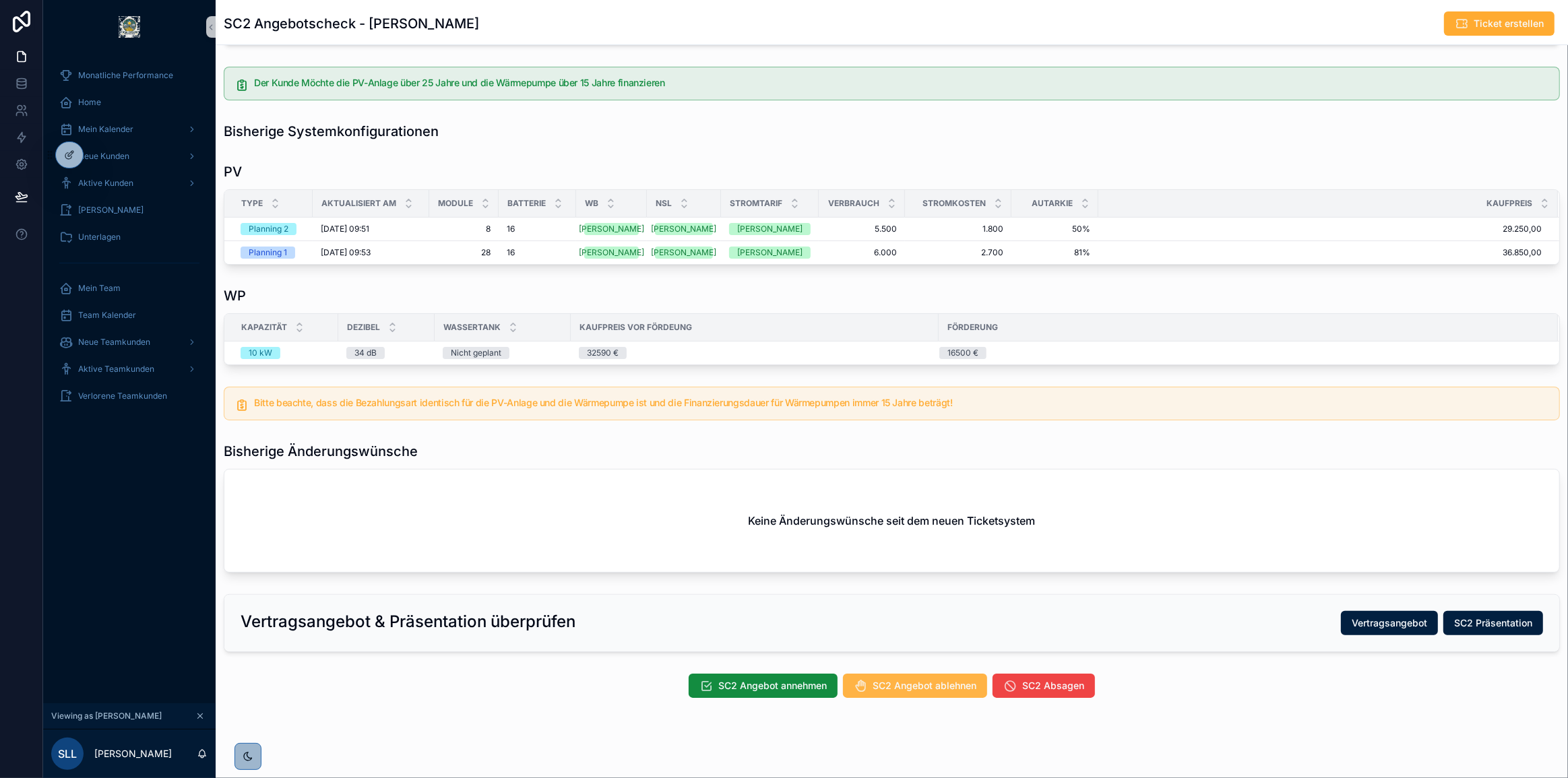
click at [889, 680] on span "SC2 Angebot ablehnen" at bounding box center [924, 686] width 103 height 13
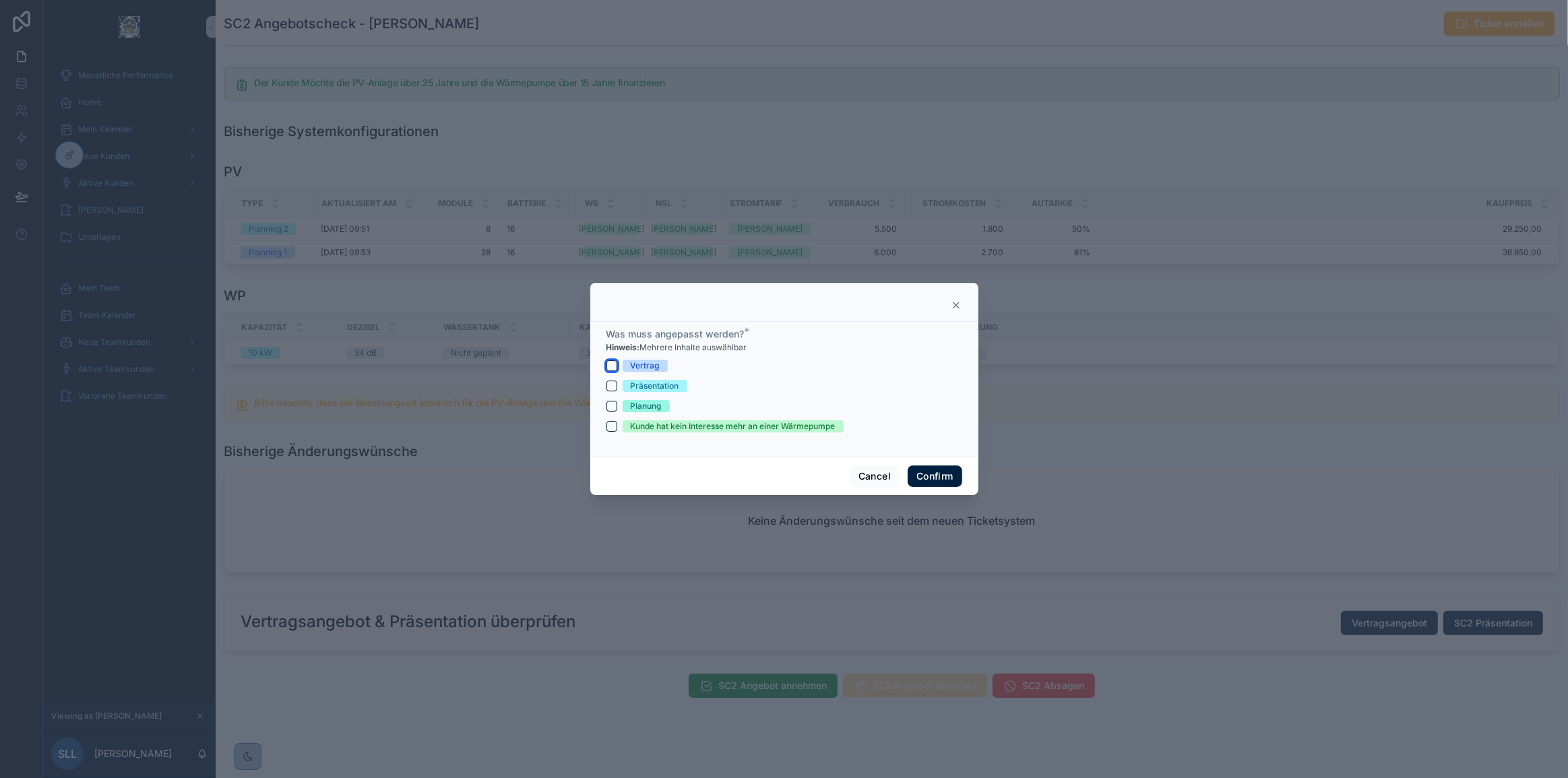
click at [613, 362] on button "Vertrag" at bounding box center [612, 366] width 11 height 11
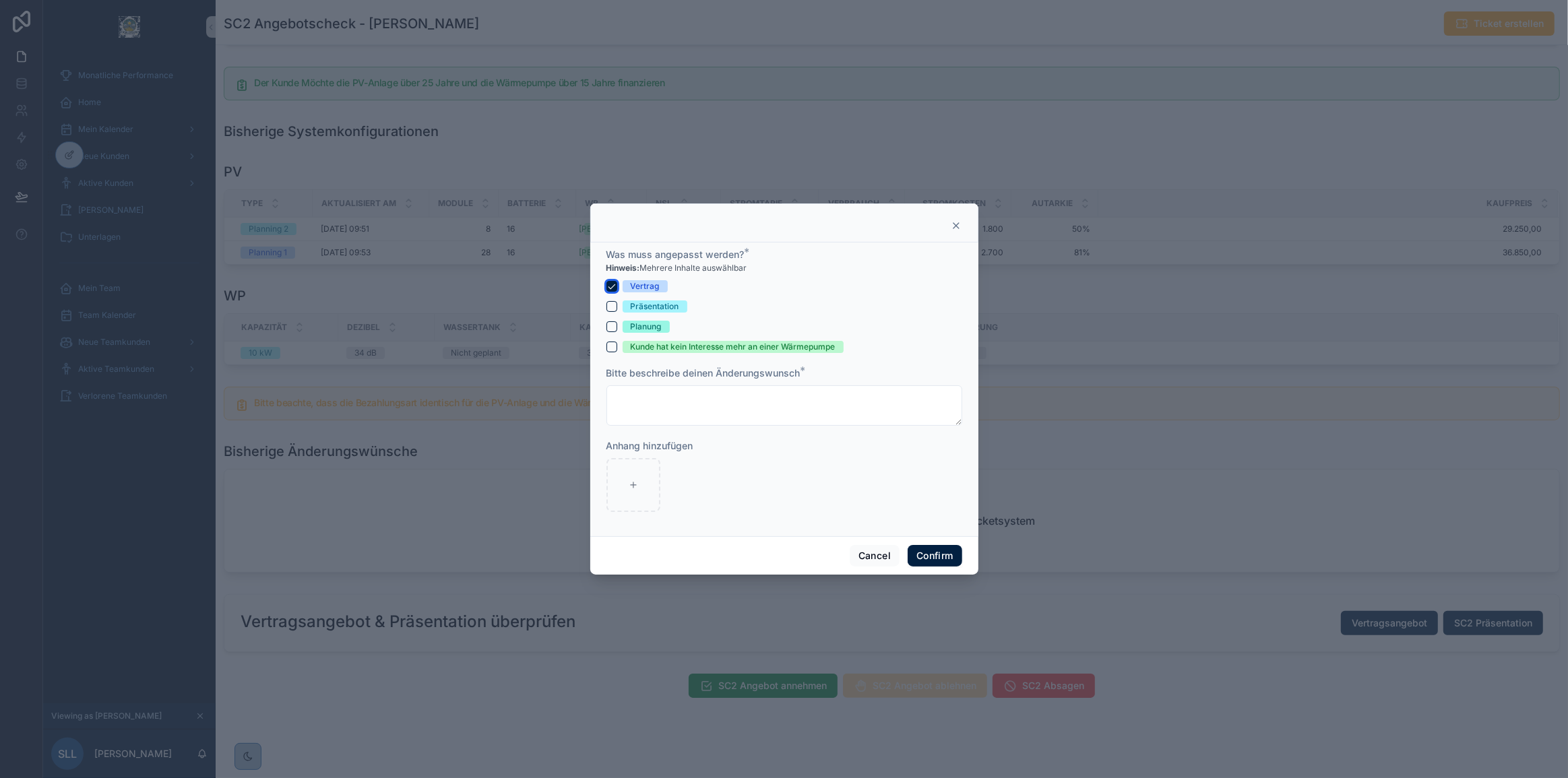
click at [613, 281] on button "Vertrag" at bounding box center [612, 286] width 11 height 11
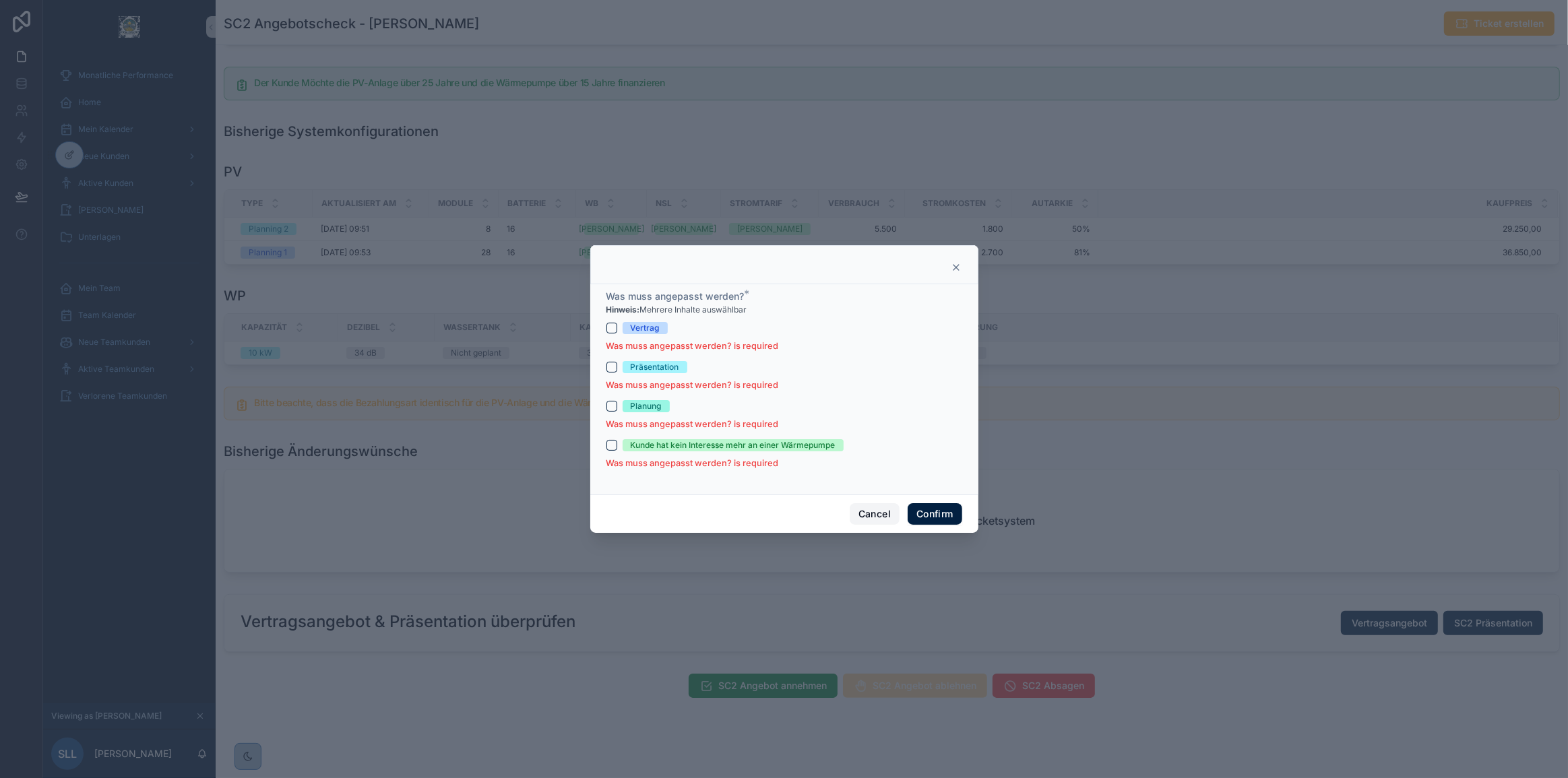
click at [883, 514] on button "Cancel" at bounding box center [875, 515] width 50 height 22
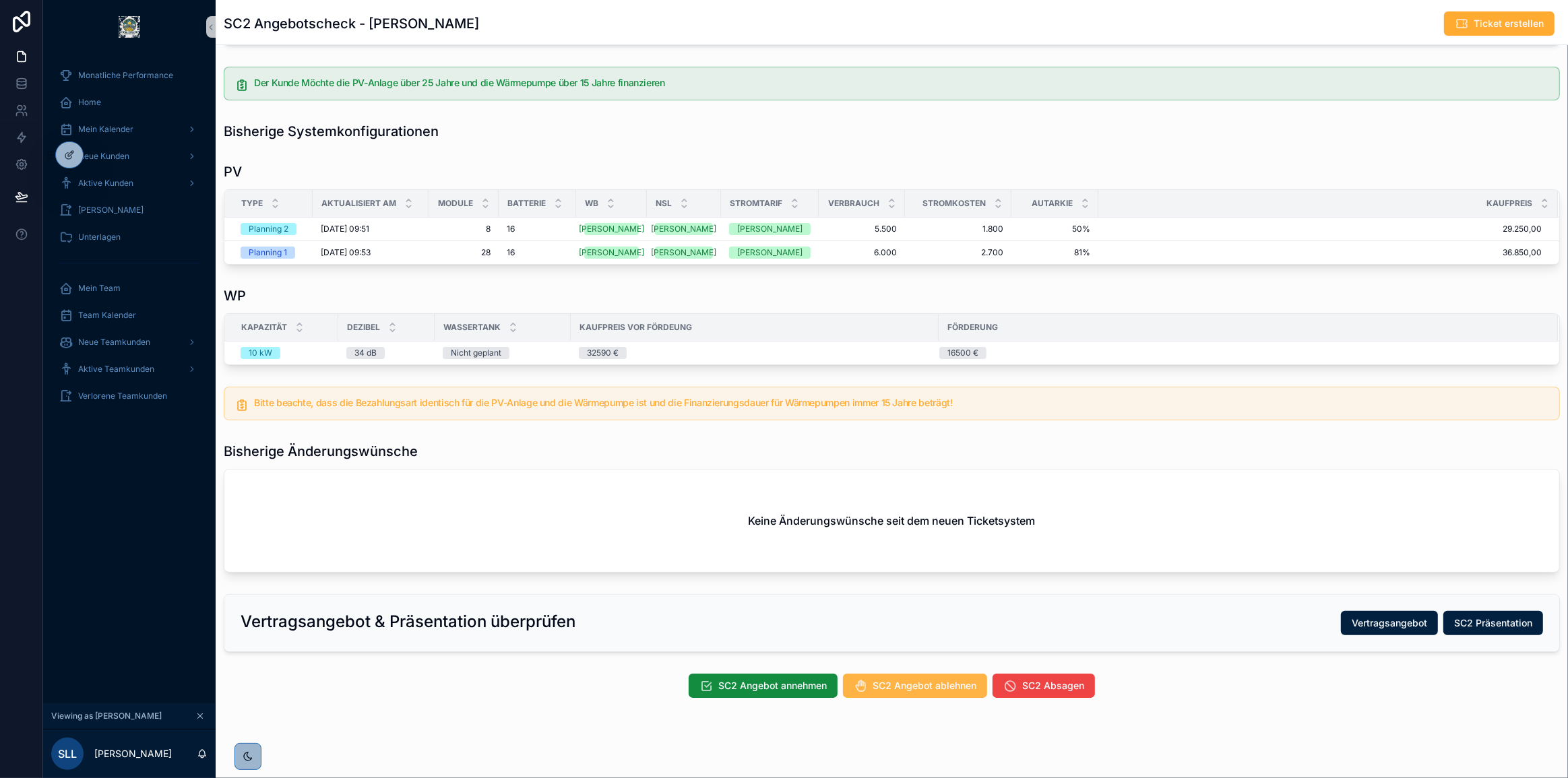
click at [873, 682] on span "SC2 Angebot ablehnen" at bounding box center [924, 686] width 103 height 13
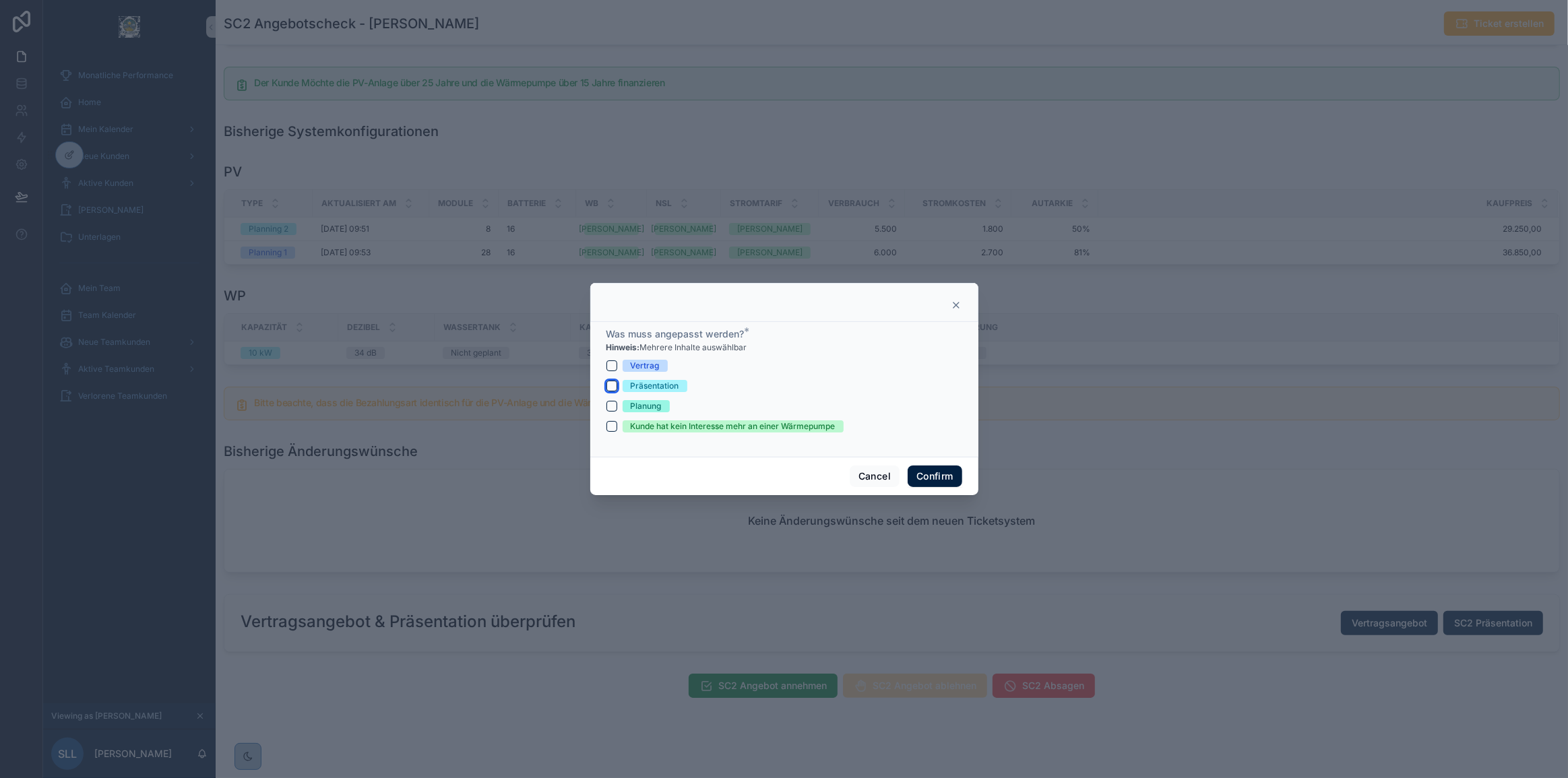
click at [606, 386] on button "Präsentation" at bounding box center [612, 386] width 11 height 11
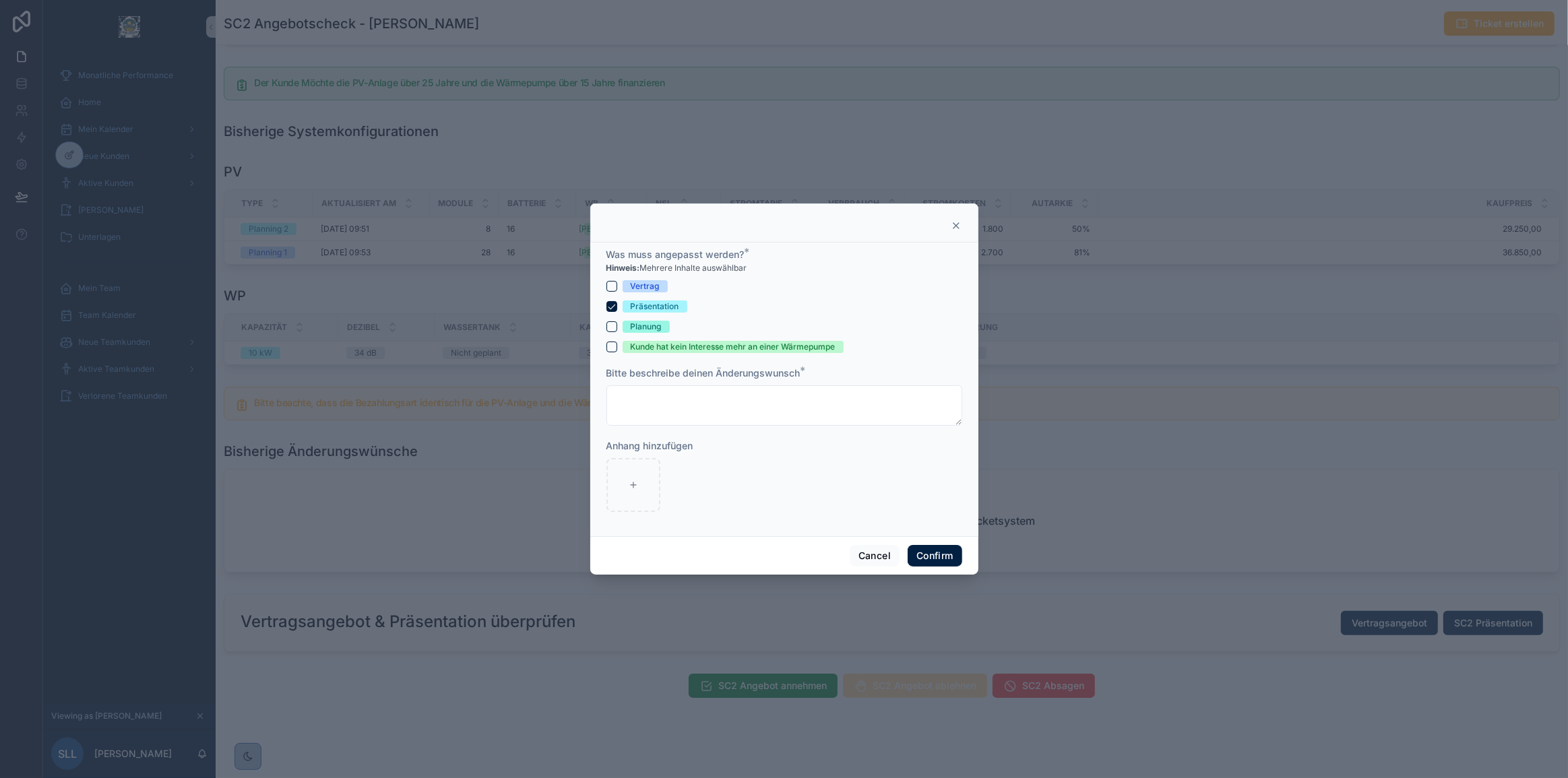
click at [619, 304] on div "Präsentation" at bounding box center [784, 307] width 356 height 12
click at [868, 565] on button "Cancel" at bounding box center [875, 556] width 50 height 22
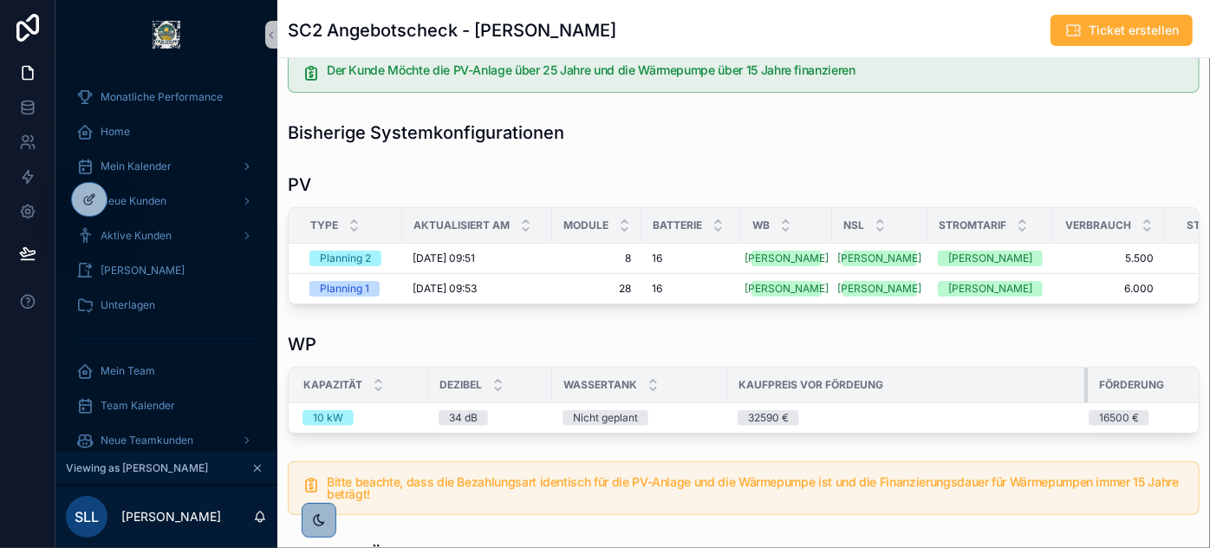
scroll to position [0, 0]
drag, startPoint x: 1051, startPoint y: 394, endPoint x: 805, endPoint y: 399, distance: 246.2
click at [805, 399] on th "Kaufpreis vor Fördeung" at bounding box center [847, 386] width 226 height 36
click at [843, 350] on div "WP" at bounding box center [744, 344] width 912 height 24
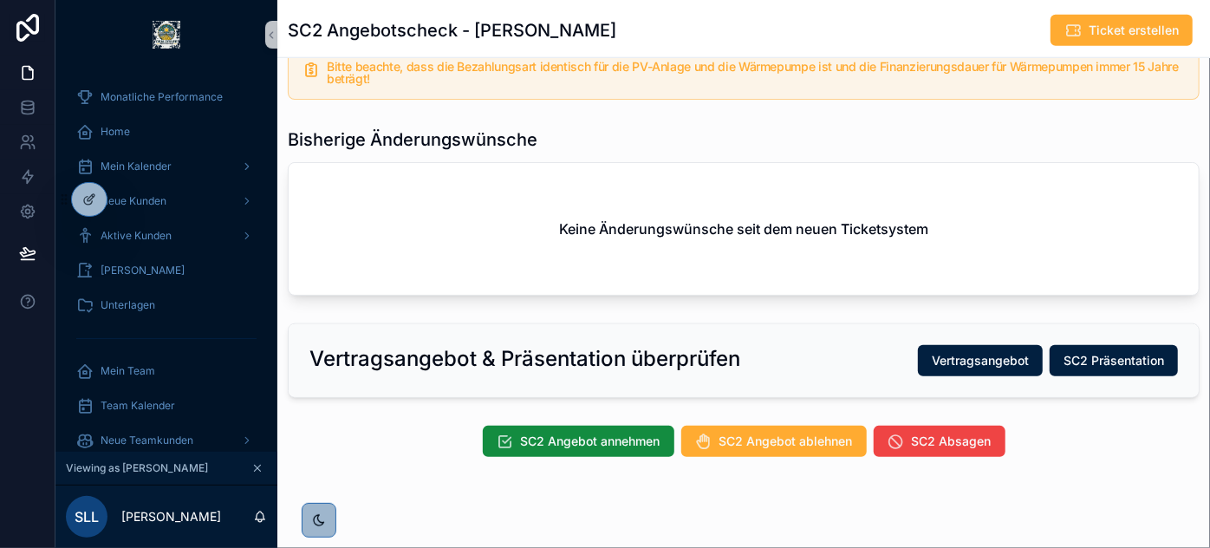
scroll to position [794, 0]
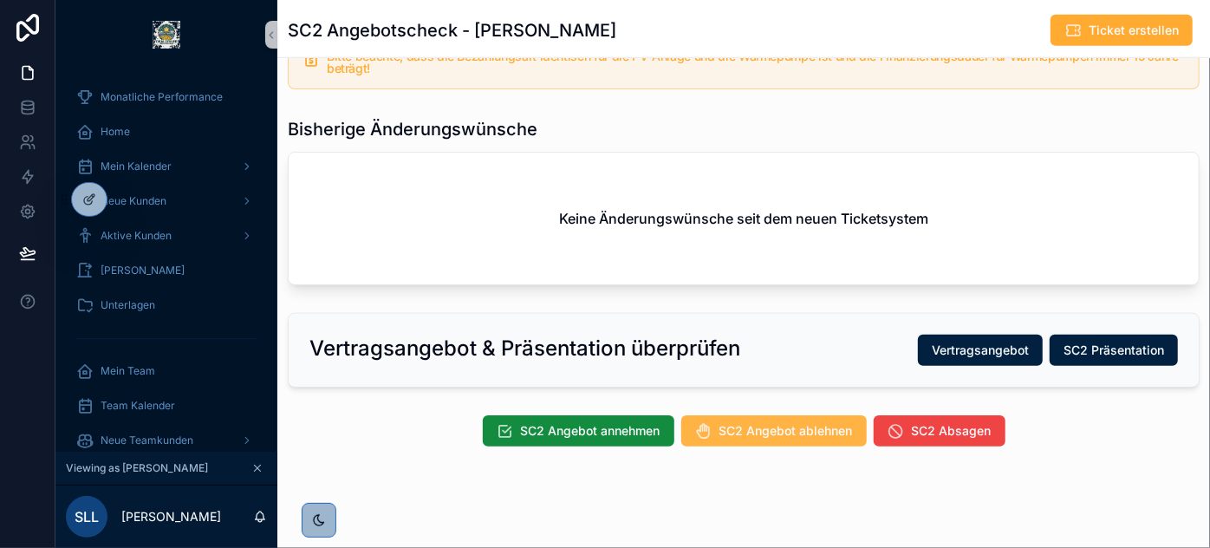
click at [746, 439] on span "SC2 Angebot ablehnen" at bounding box center [785, 430] width 133 height 17
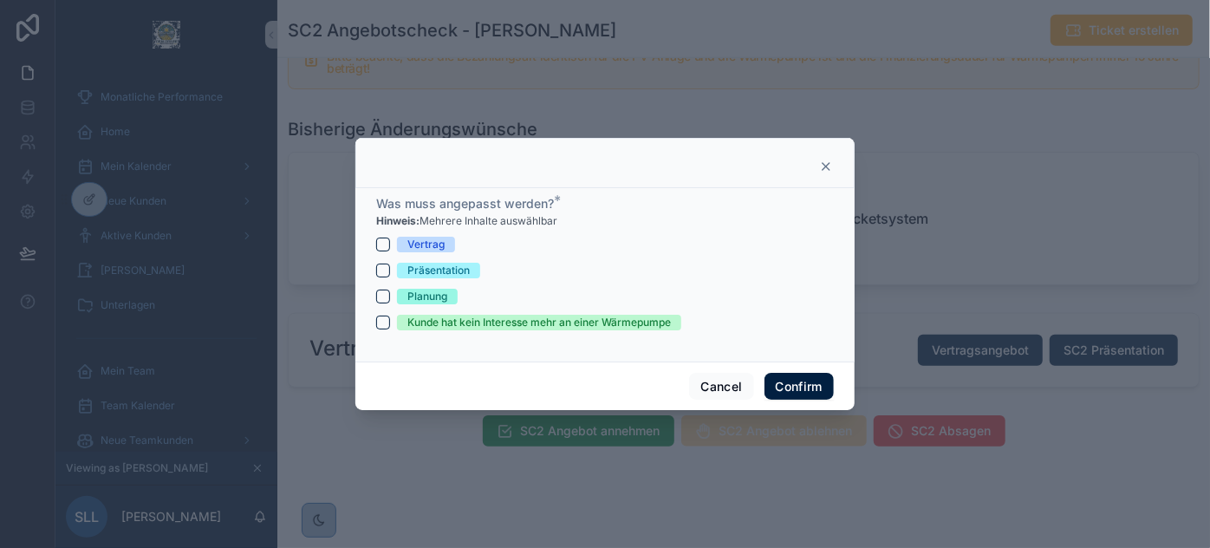
click at [826, 166] on icon at bounding box center [826, 166] width 7 height 7
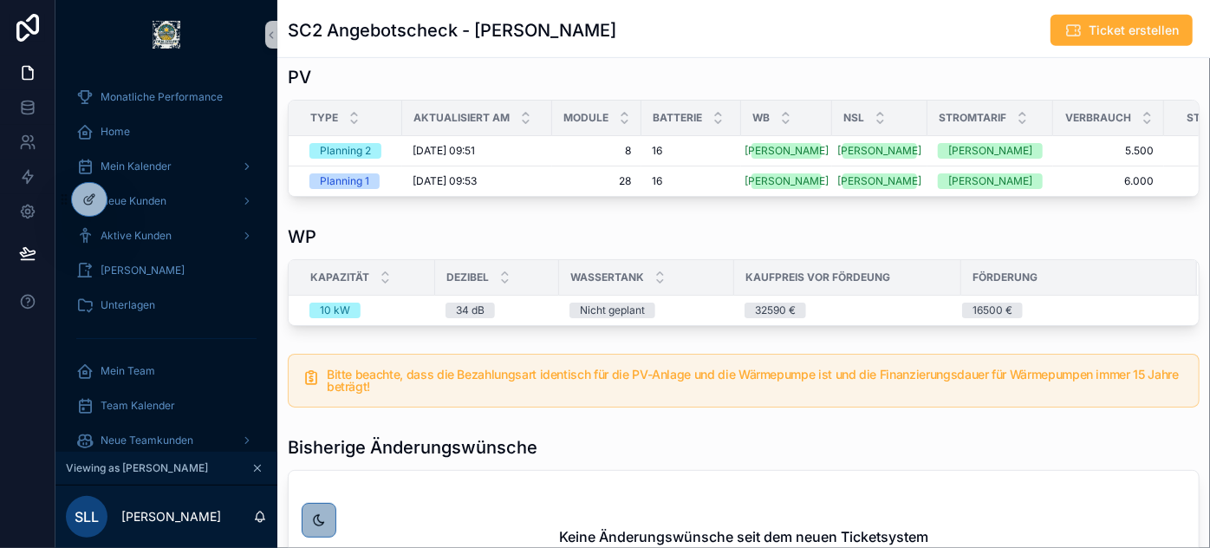
scroll to position [482, 0]
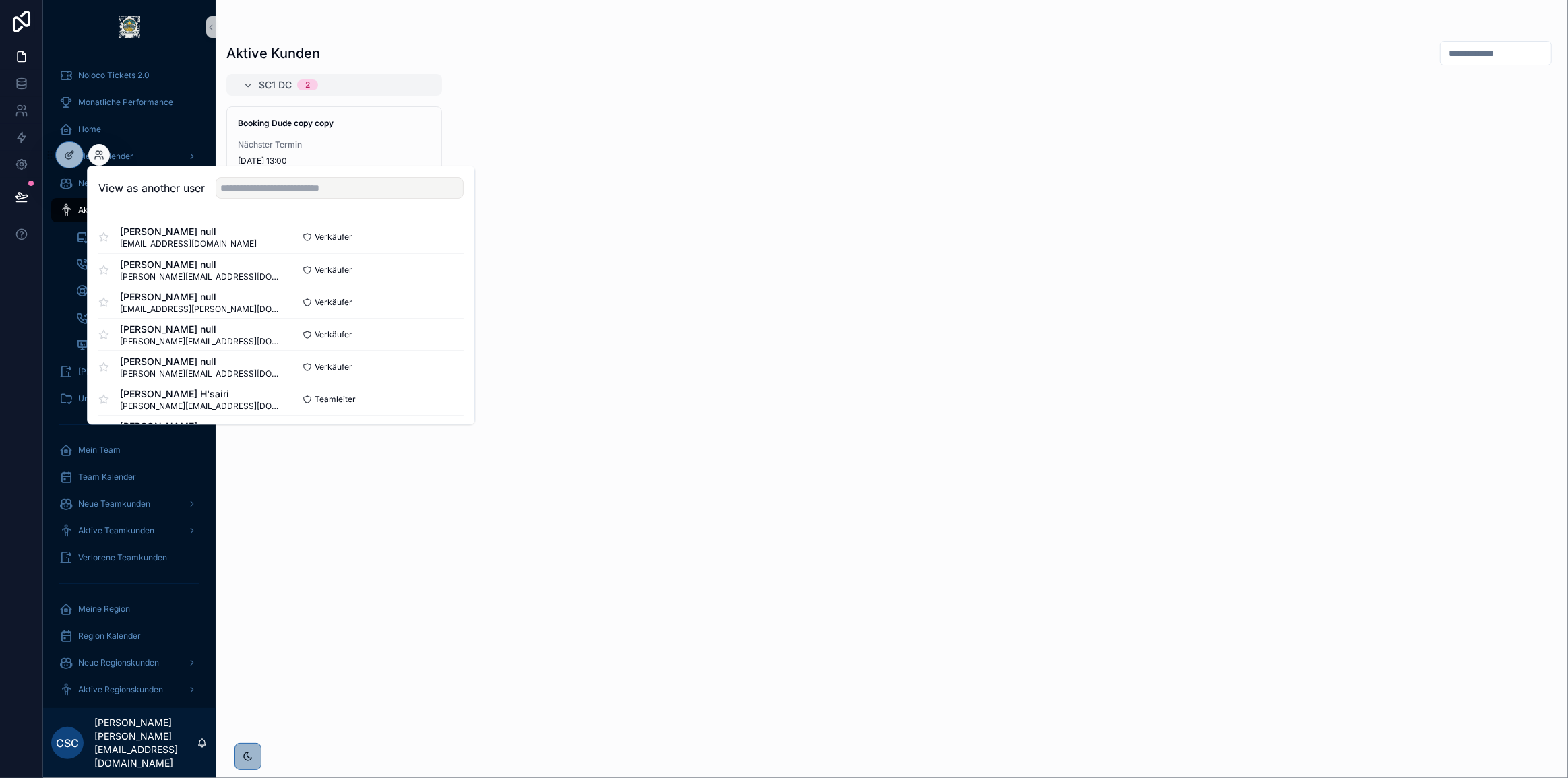
click at [742, 242] on div "SC1 DC 2 Booking Dude copy copy Nächster Termin 6.2.2025 13:00 Booking Dude cop…" at bounding box center [892, 417] width 1353 height 688
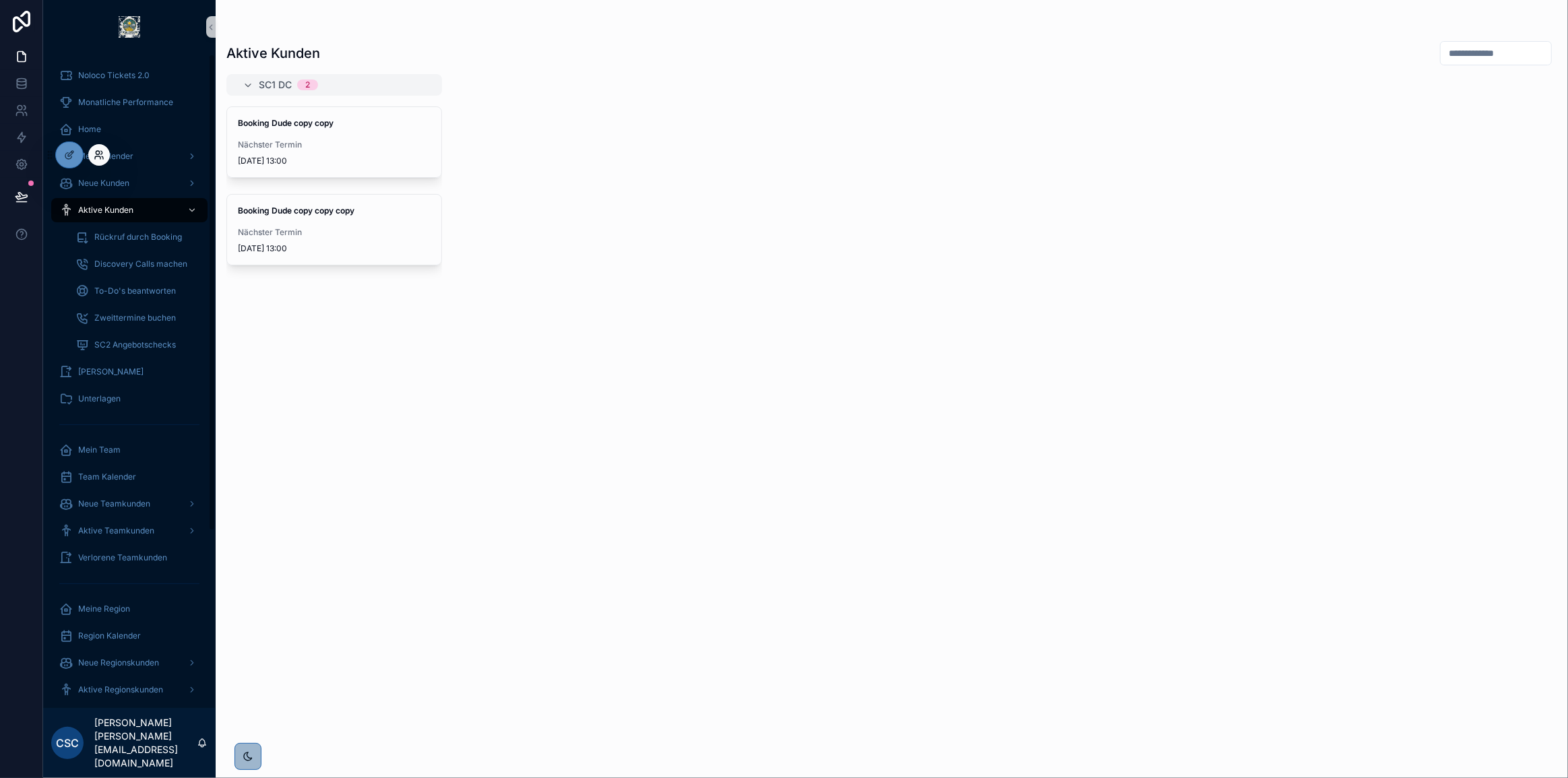
click at [96, 155] on icon at bounding box center [99, 155] width 11 height 11
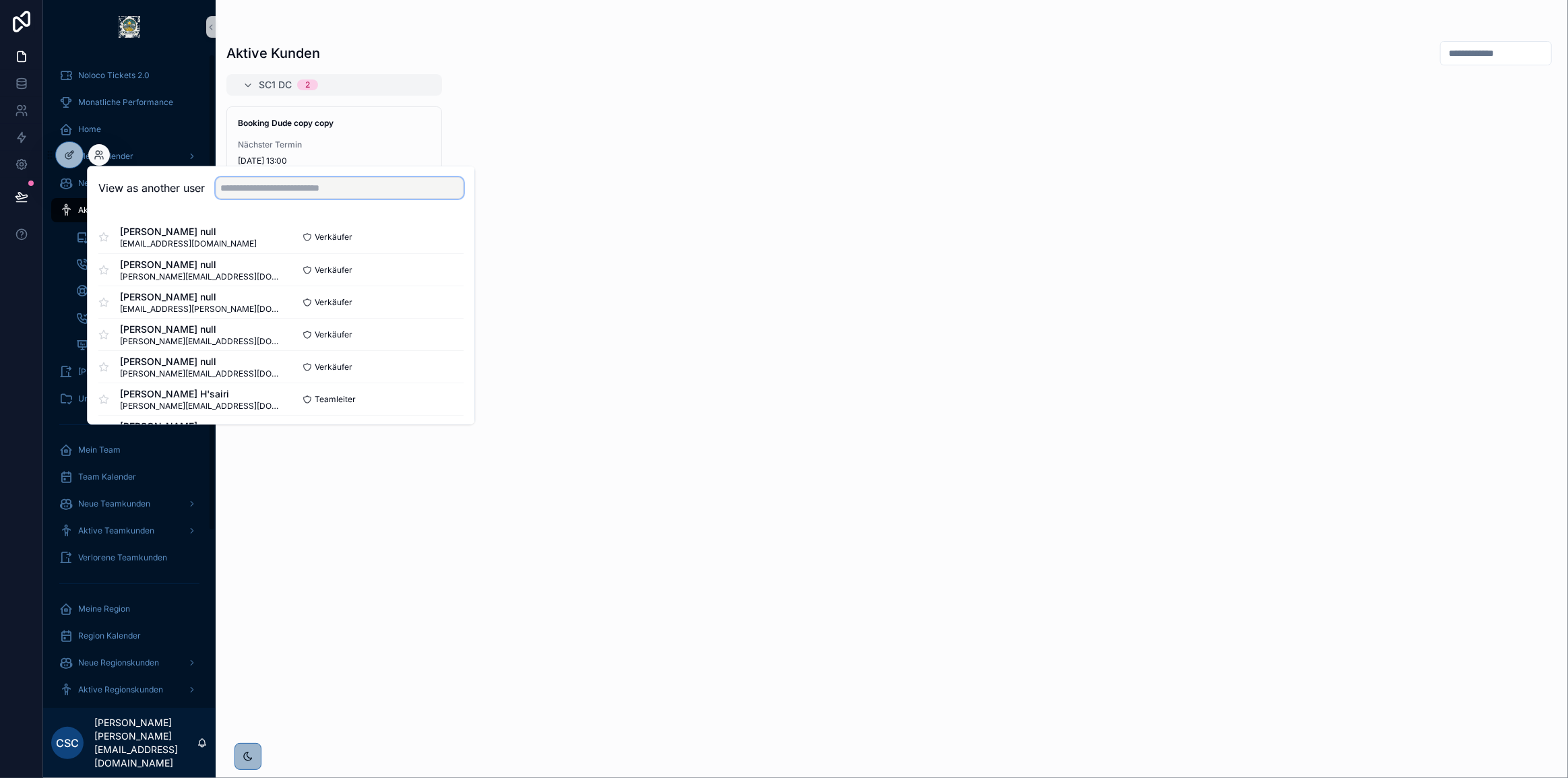
click at [281, 191] on input "text" at bounding box center [339, 188] width 248 height 22
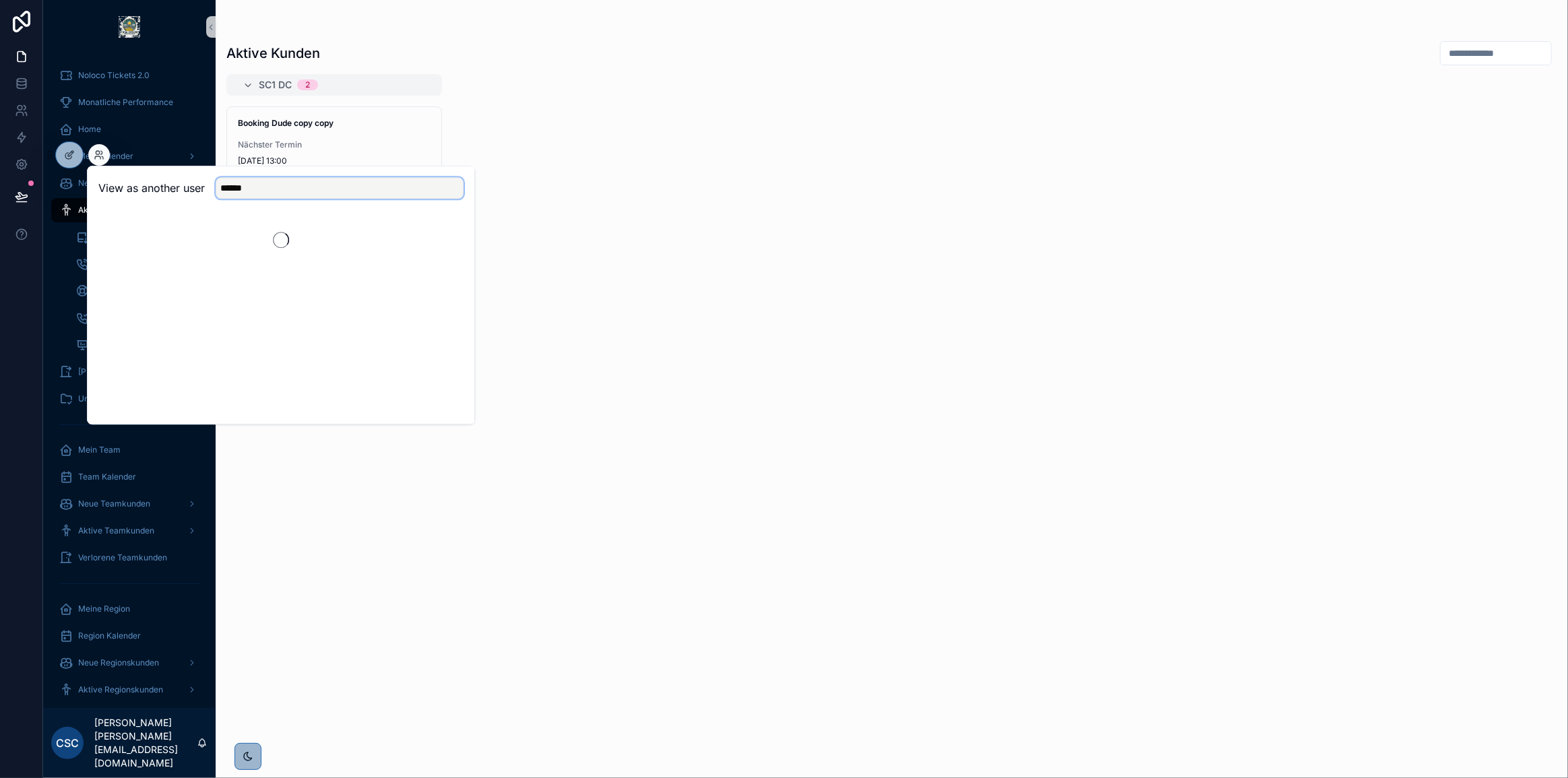
type input "******"
click at [446, 233] on button "Select" at bounding box center [445, 237] width 35 height 19
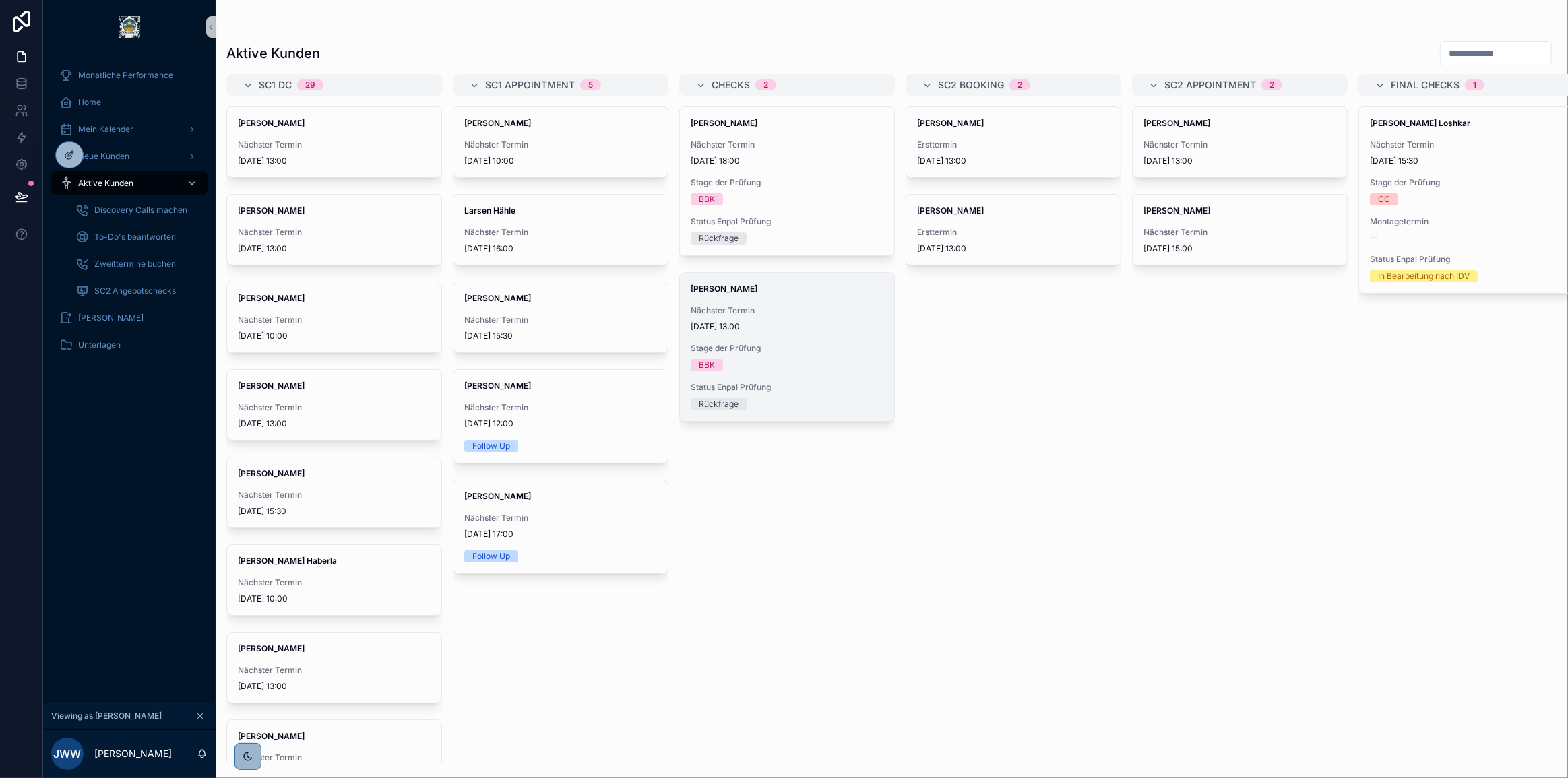
click at [838, 344] on span "Stage der Prüfung" at bounding box center [787, 348] width 193 height 11
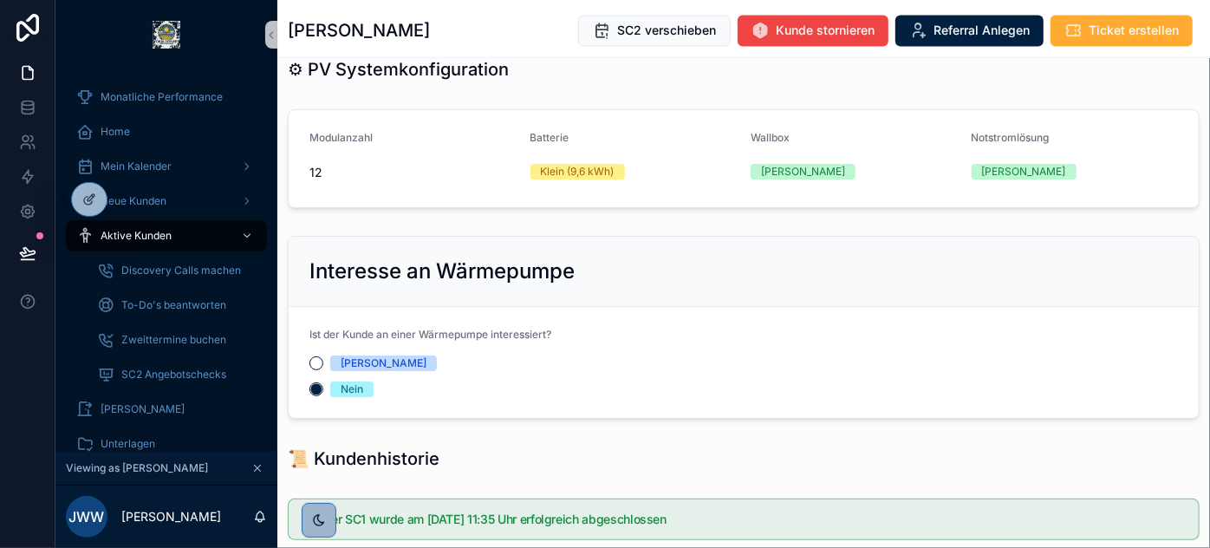
scroll to position [1773, 0]
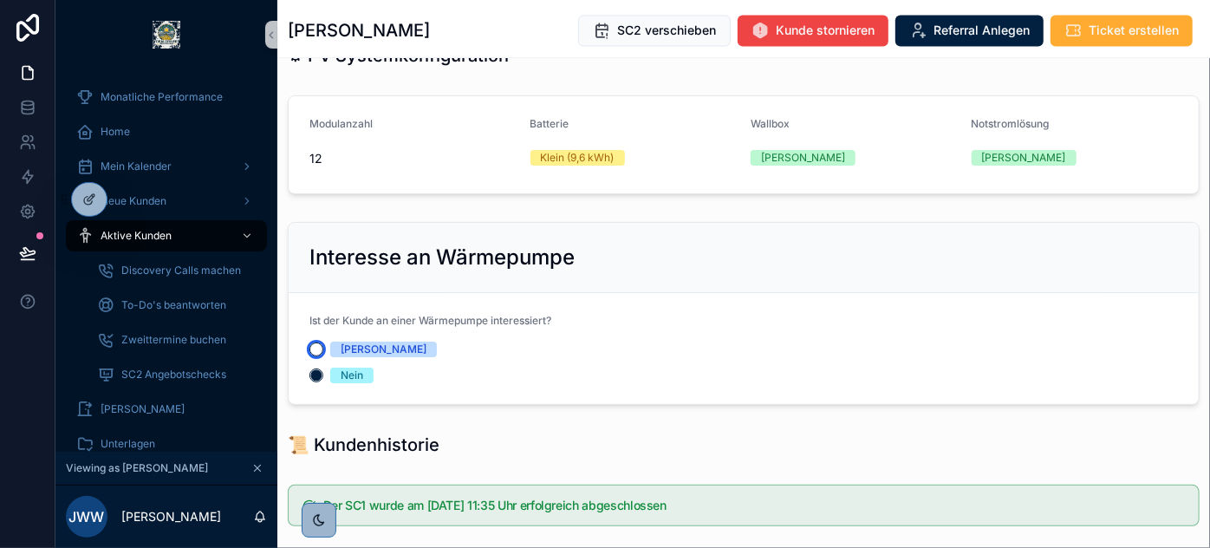
click at [317, 342] on button "[PERSON_NAME]" at bounding box center [316, 349] width 14 height 14
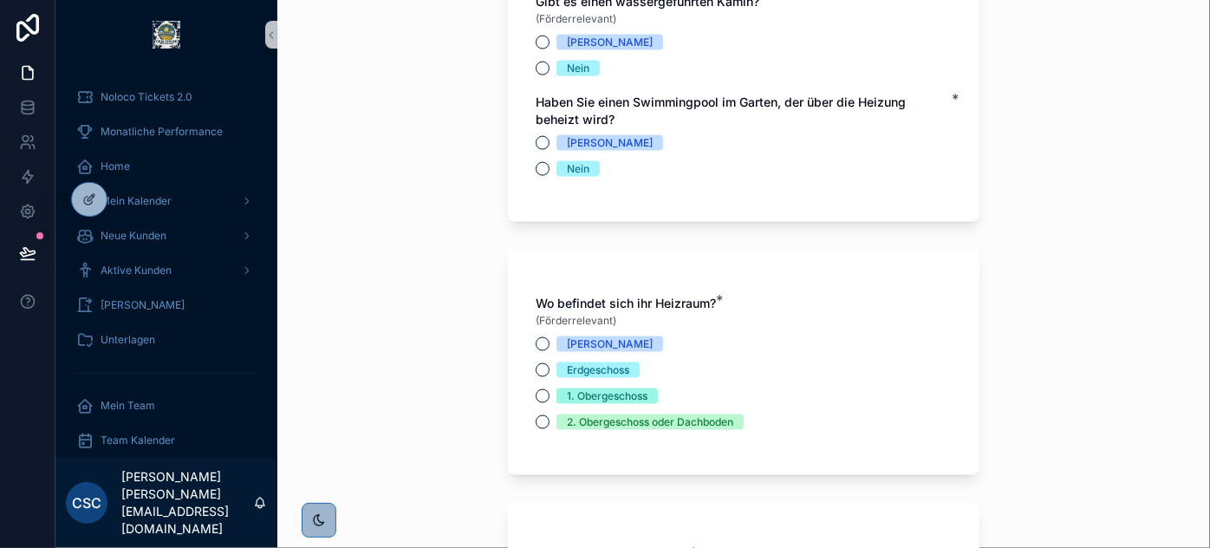
scroll to position [4558, 0]
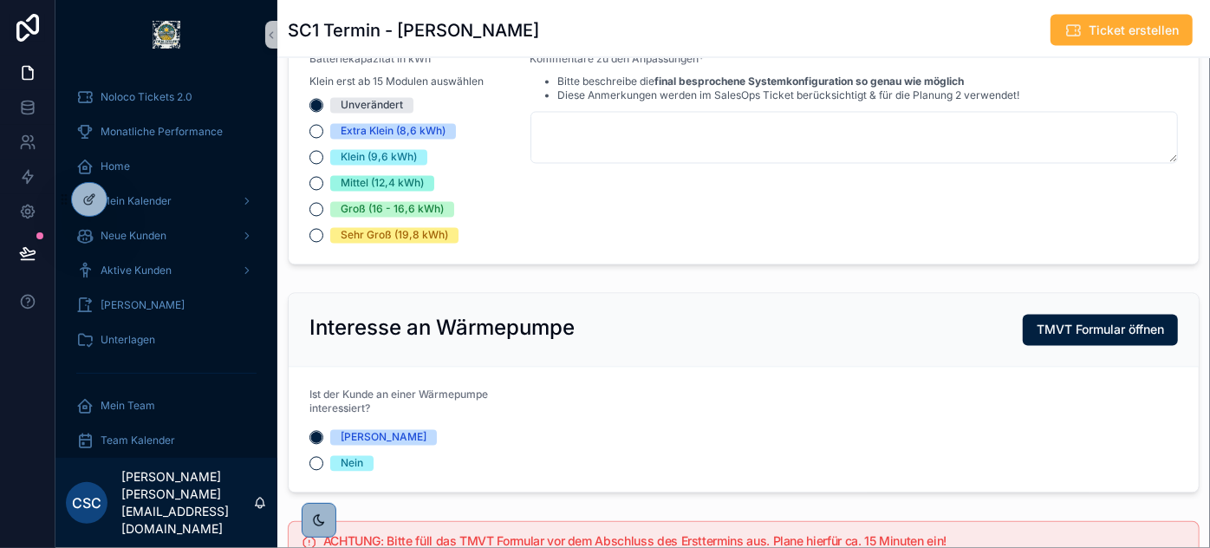
scroll to position [1622, 0]
click at [317, 472] on button "Nein" at bounding box center [316, 465] width 14 height 14
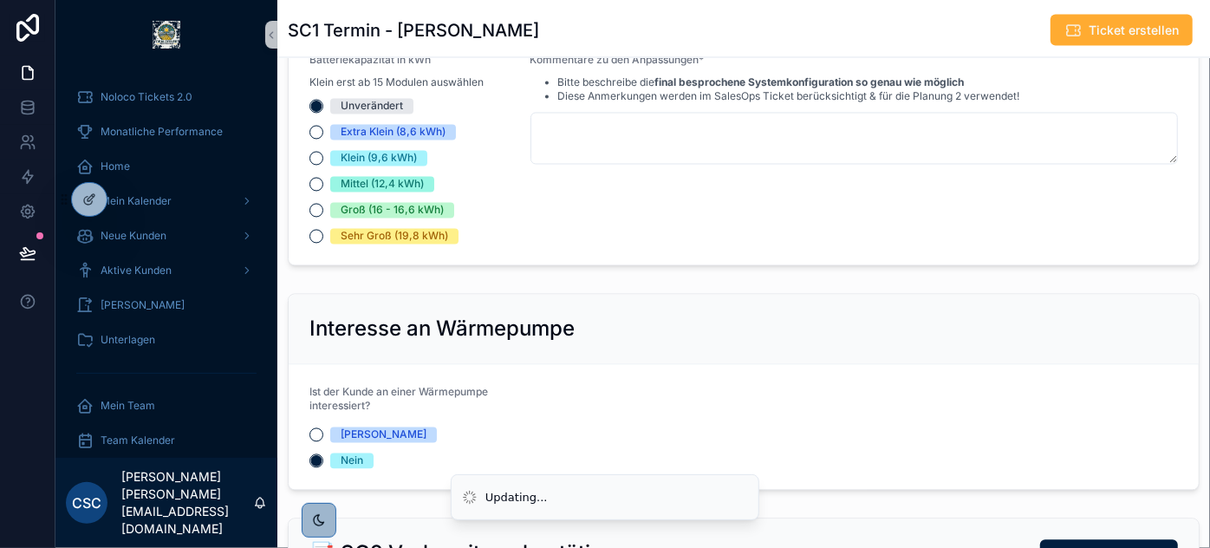
click at [727, 273] on div "⚙️ Anpassungen zur Systemkonfiguration SC1-Präsentation Alle Angaben werden von…" at bounding box center [743, 30] width 933 height 486
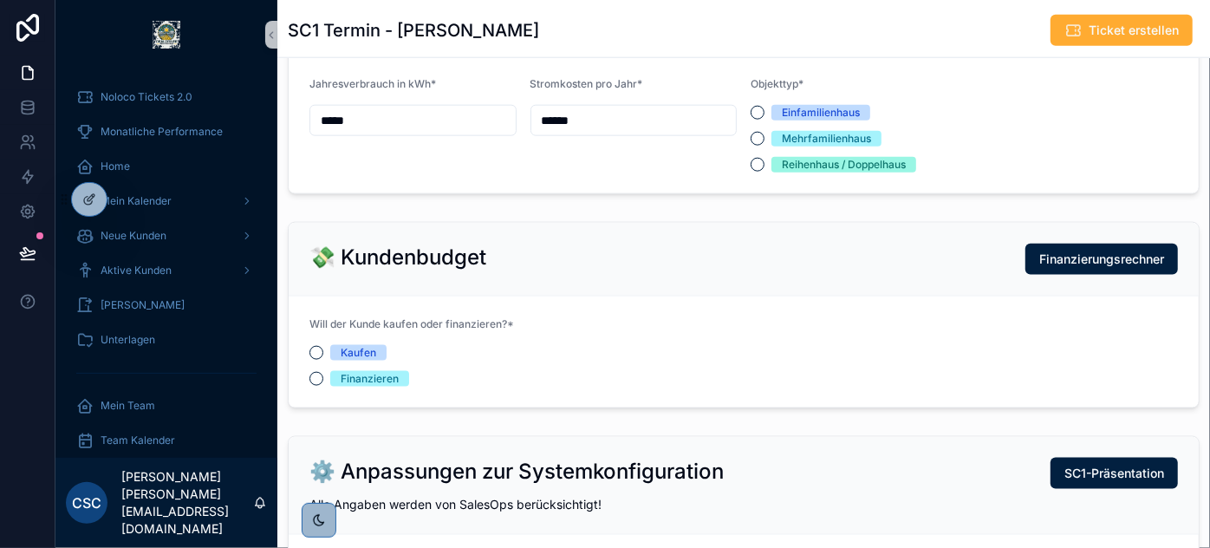
scroll to position [1002, 0]
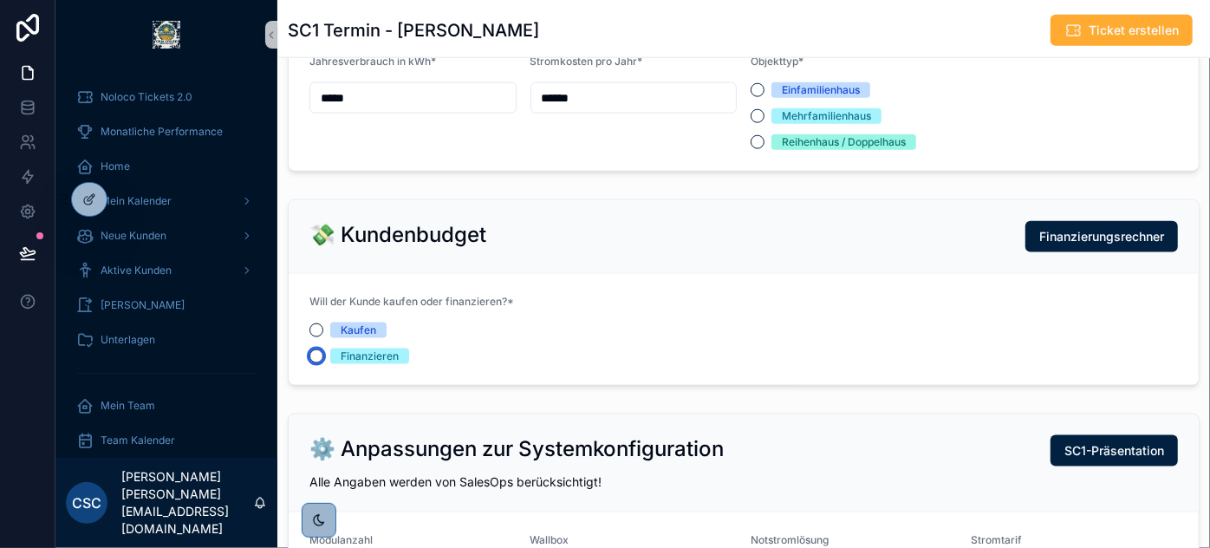
click at [310, 363] on button "Finanzieren" at bounding box center [316, 356] width 14 height 14
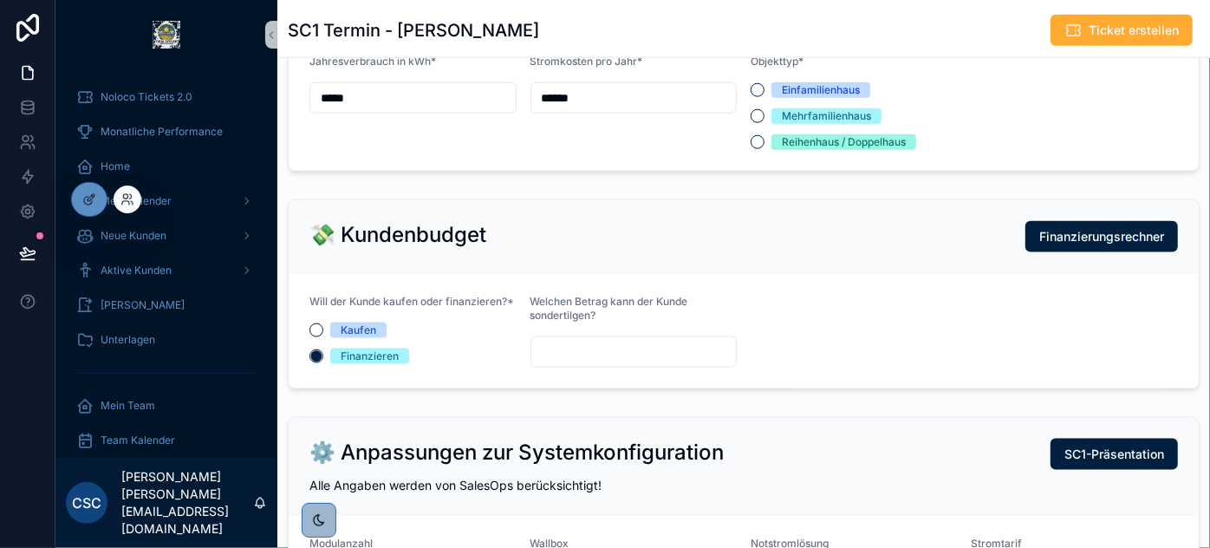
click at [131, 207] on div at bounding box center [128, 199] width 28 height 28
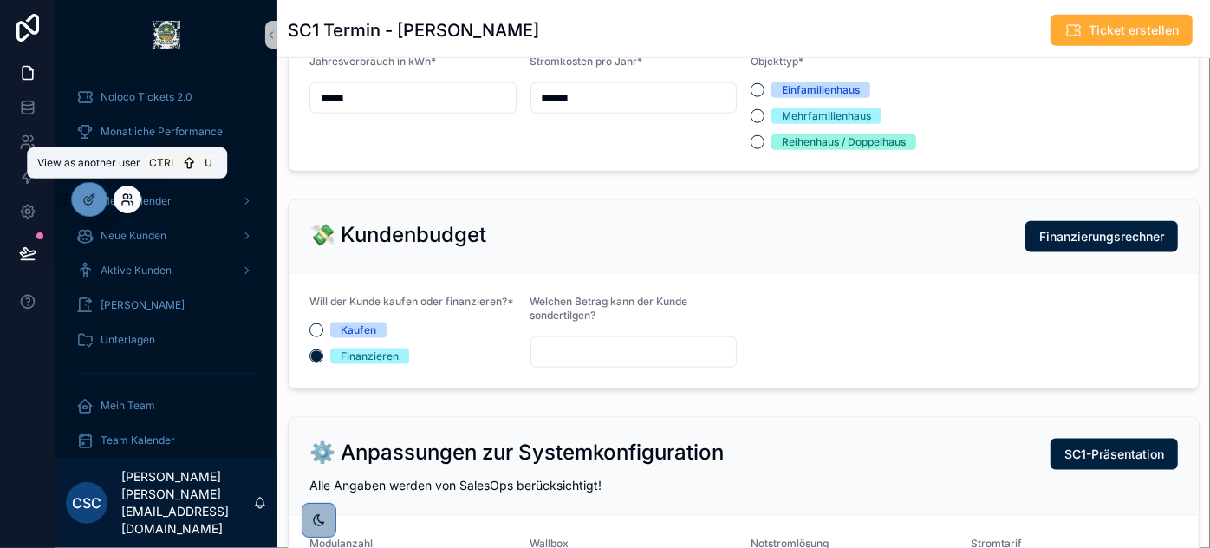
click at [129, 197] on icon at bounding box center [127, 199] width 14 height 14
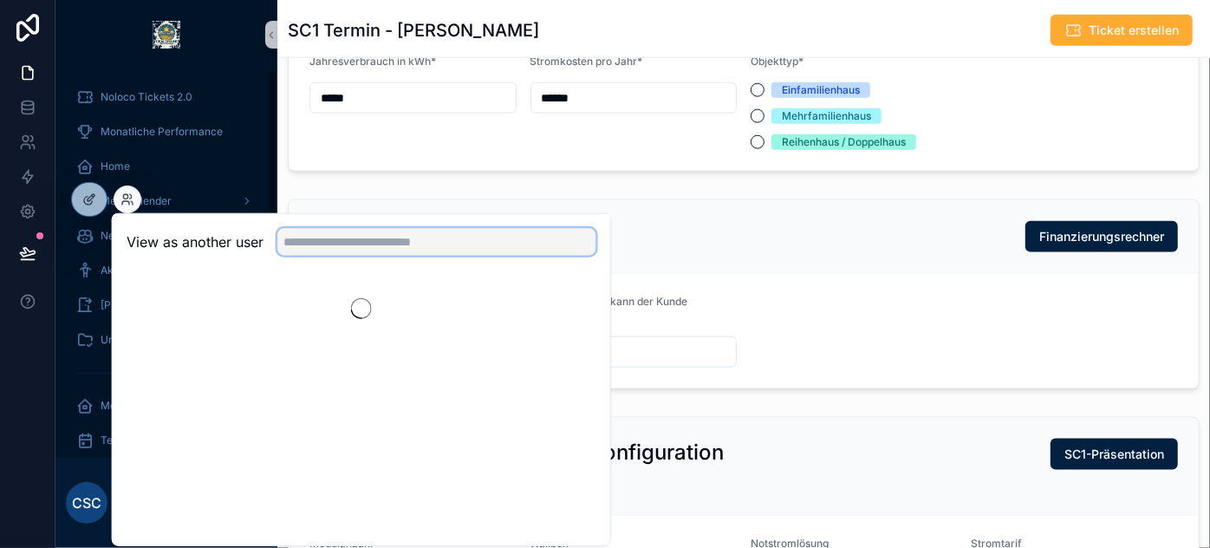
click at [318, 233] on input "text" at bounding box center [436, 242] width 319 height 28
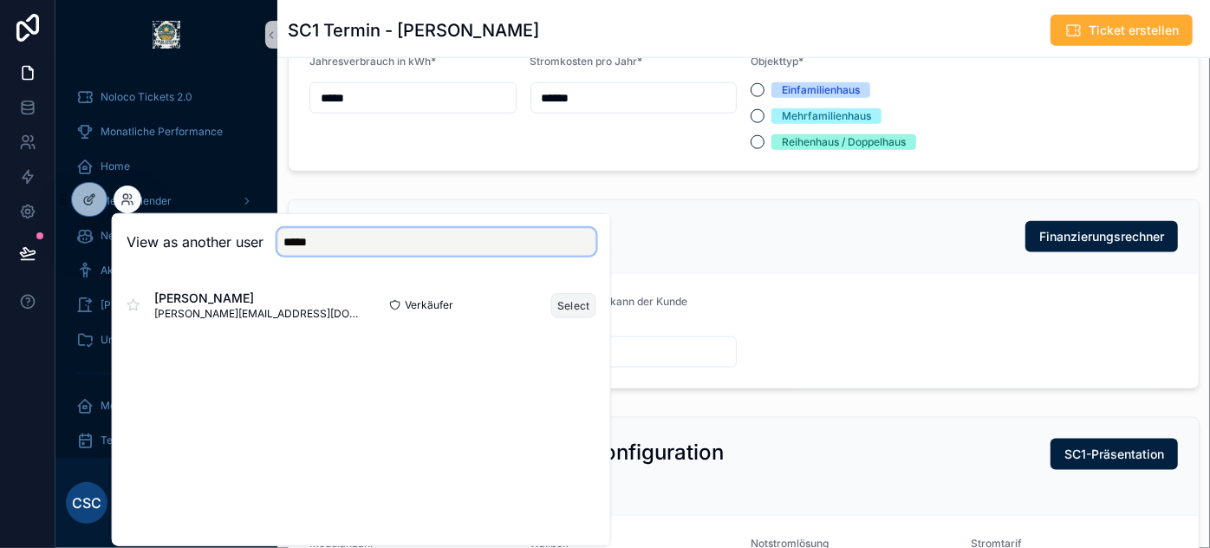
type input "*****"
click at [570, 297] on button "Select" at bounding box center [573, 304] width 45 height 25
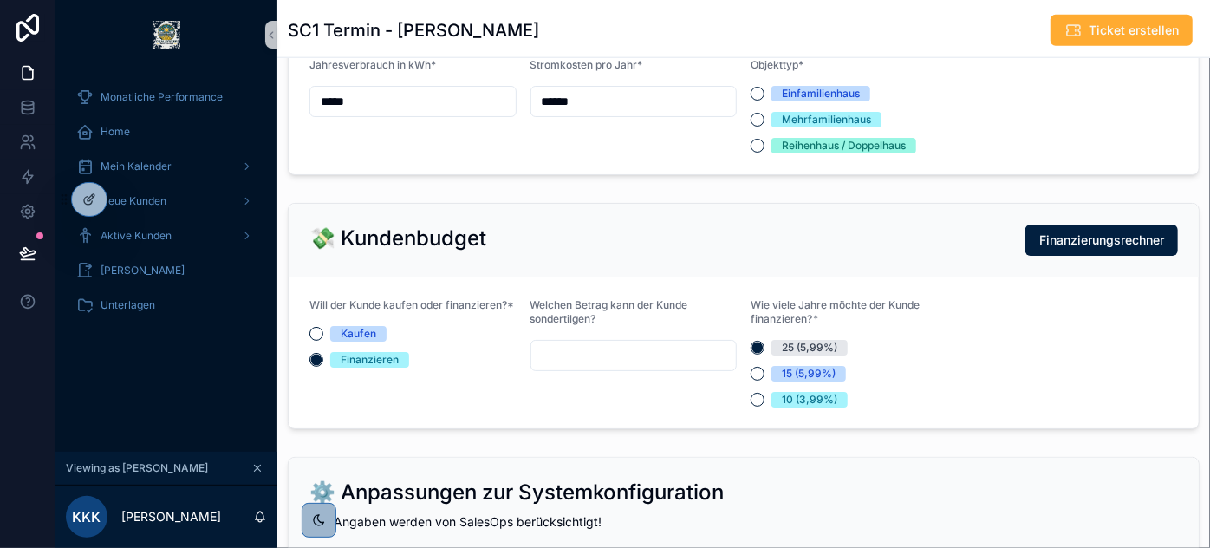
scroll to position [1003, 0]
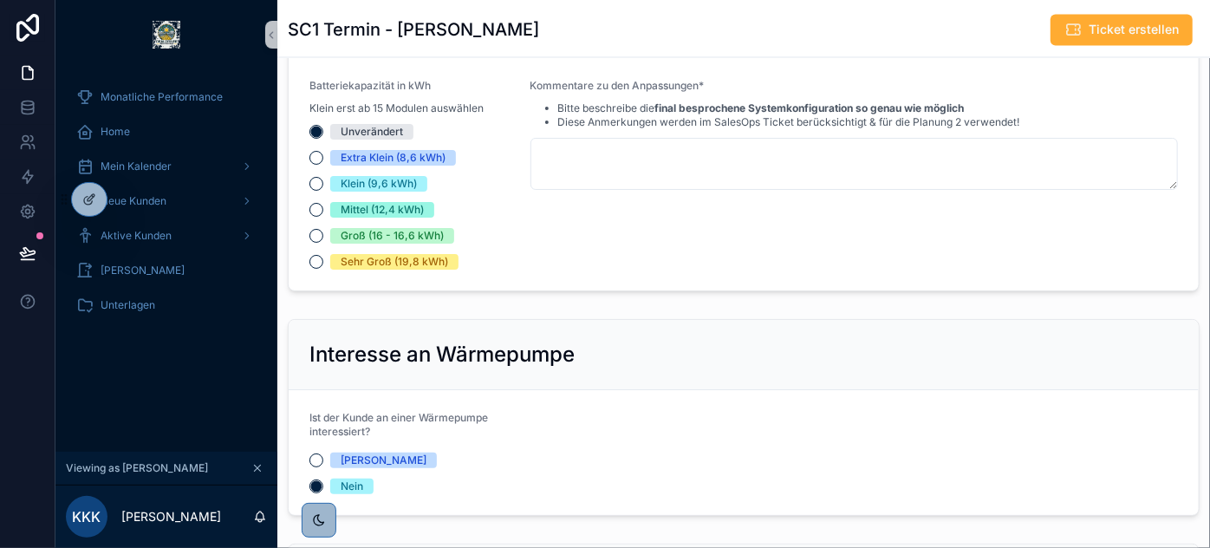
scroll to position [2106, 0]
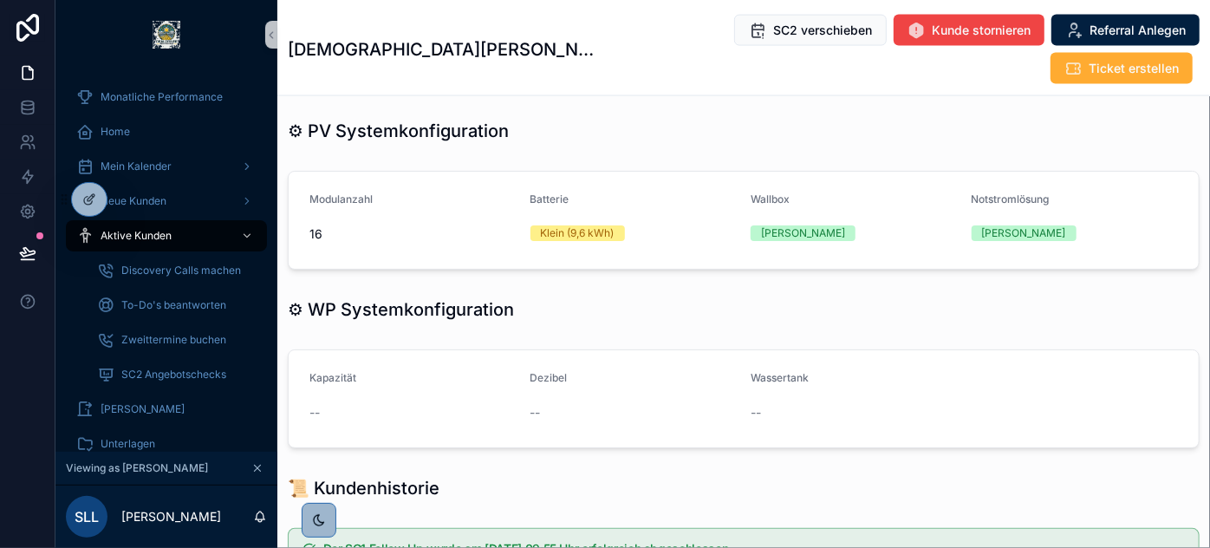
scroll to position [1567, 0]
